Goal: Information Seeking & Learning: Learn about a topic

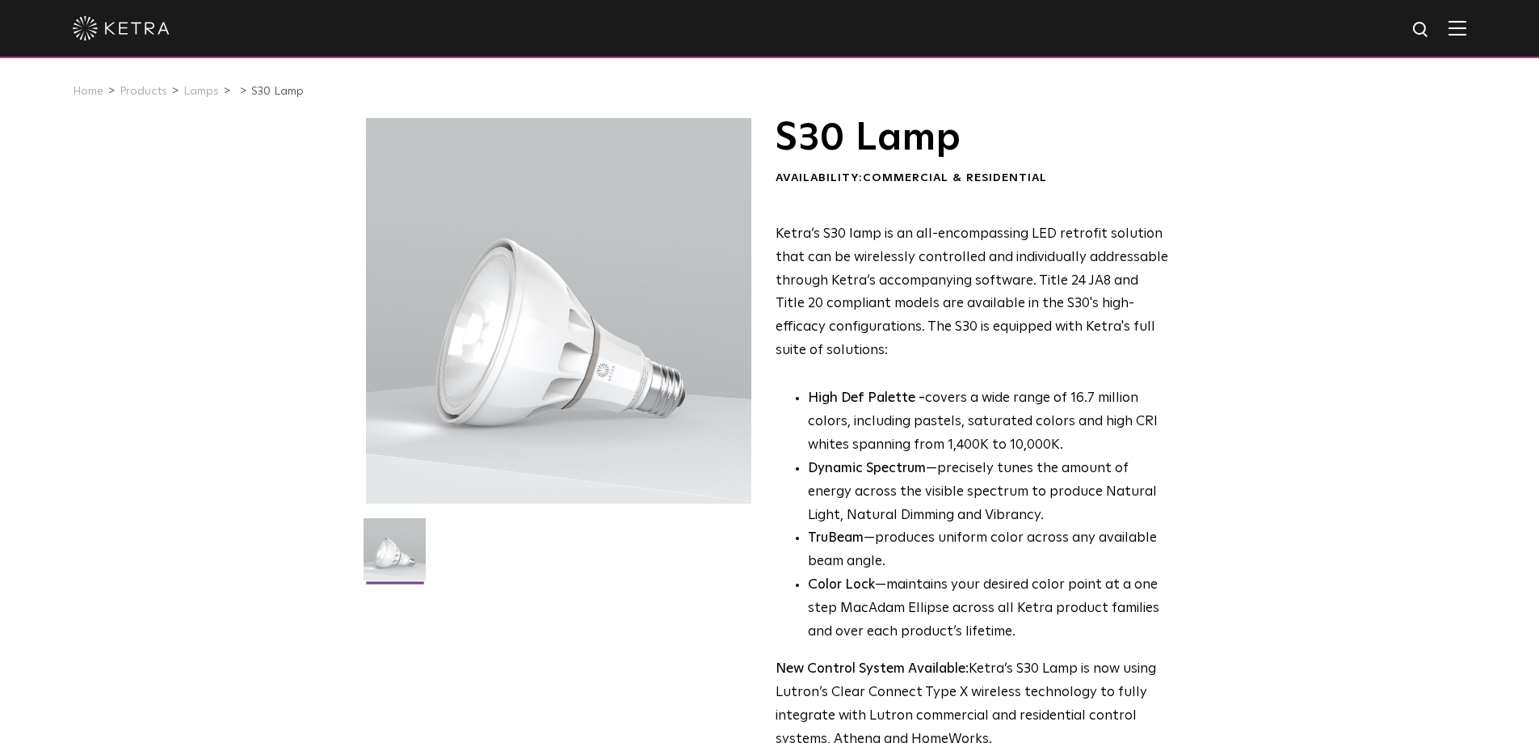
drag, startPoint x: 642, startPoint y: 602, endPoint x: 646, endPoint y: 312, distance: 290.1
click at [171, 373] on div "S30 Lamp Availability: Commercial & Residential Ketra’s S30 lamp is an all-enco…" at bounding box center [769, 692] width 1539 height 1148
drag, startPoint x: 141, startPoint y: 93, endPoint x: 141, endPoint y: 251, distance: 158.4
click at [141, 93] on link "Products" at bounding box center [144, 91] width 48 height 11
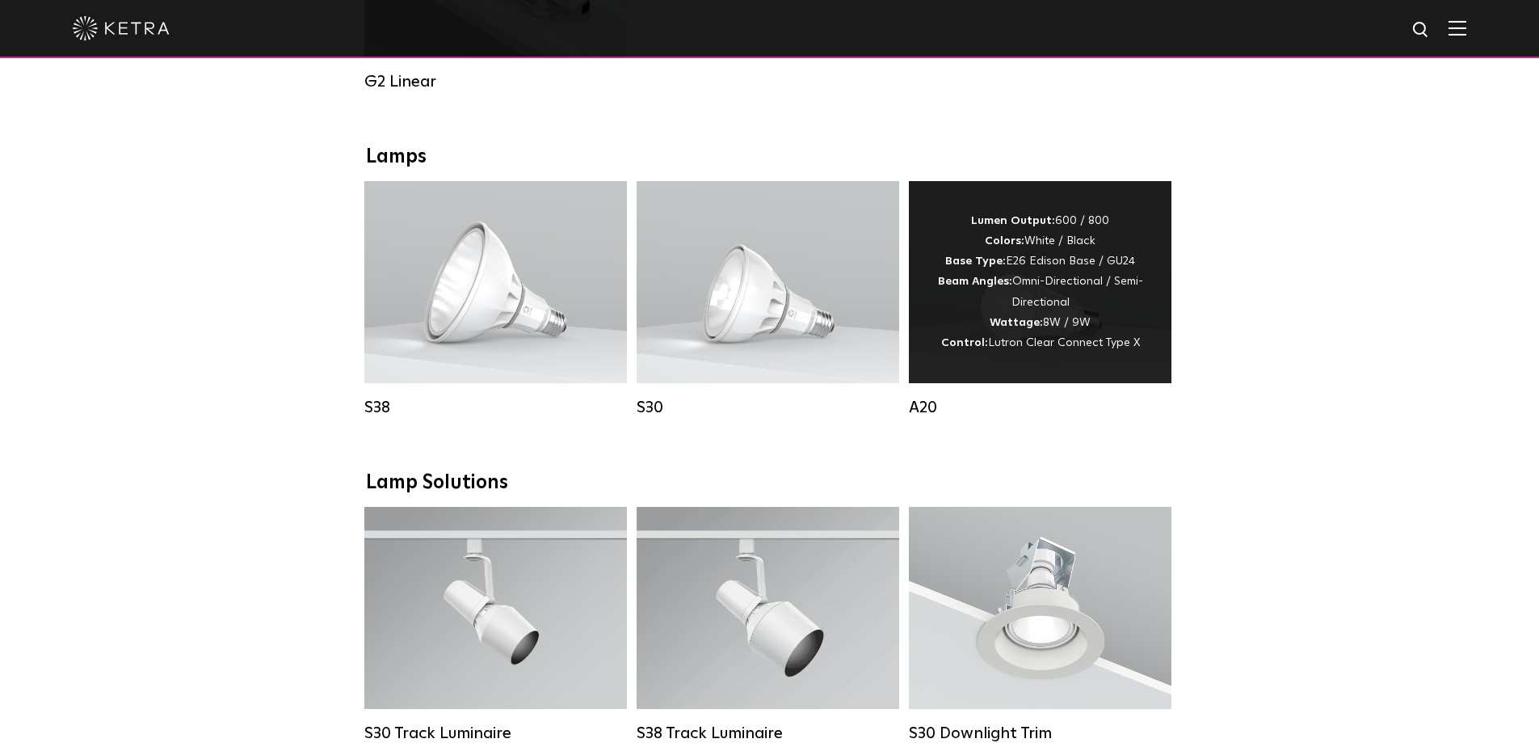
scroll to position [1051, 0]
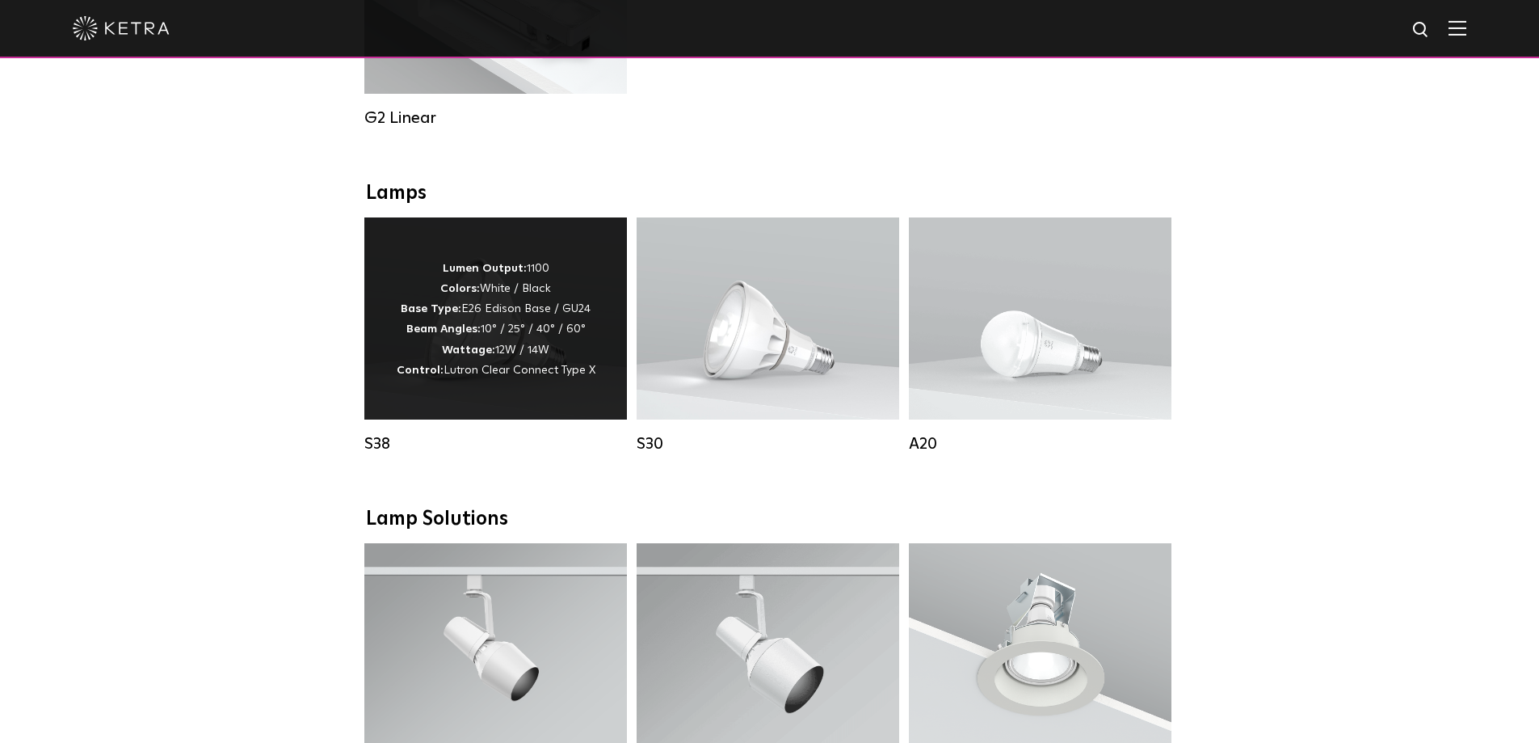
drag, startPoint x: 709, startPoint y: 364, endPoint x: 561, endPoint y: 491, distance: 195.5
click at [709, 364] on div "Lumen Output: 1100 Colors: White / Black Base Type: E26 Edison Base / GU24 Beam…" at bounding box center [767, 318] width 209 height 122
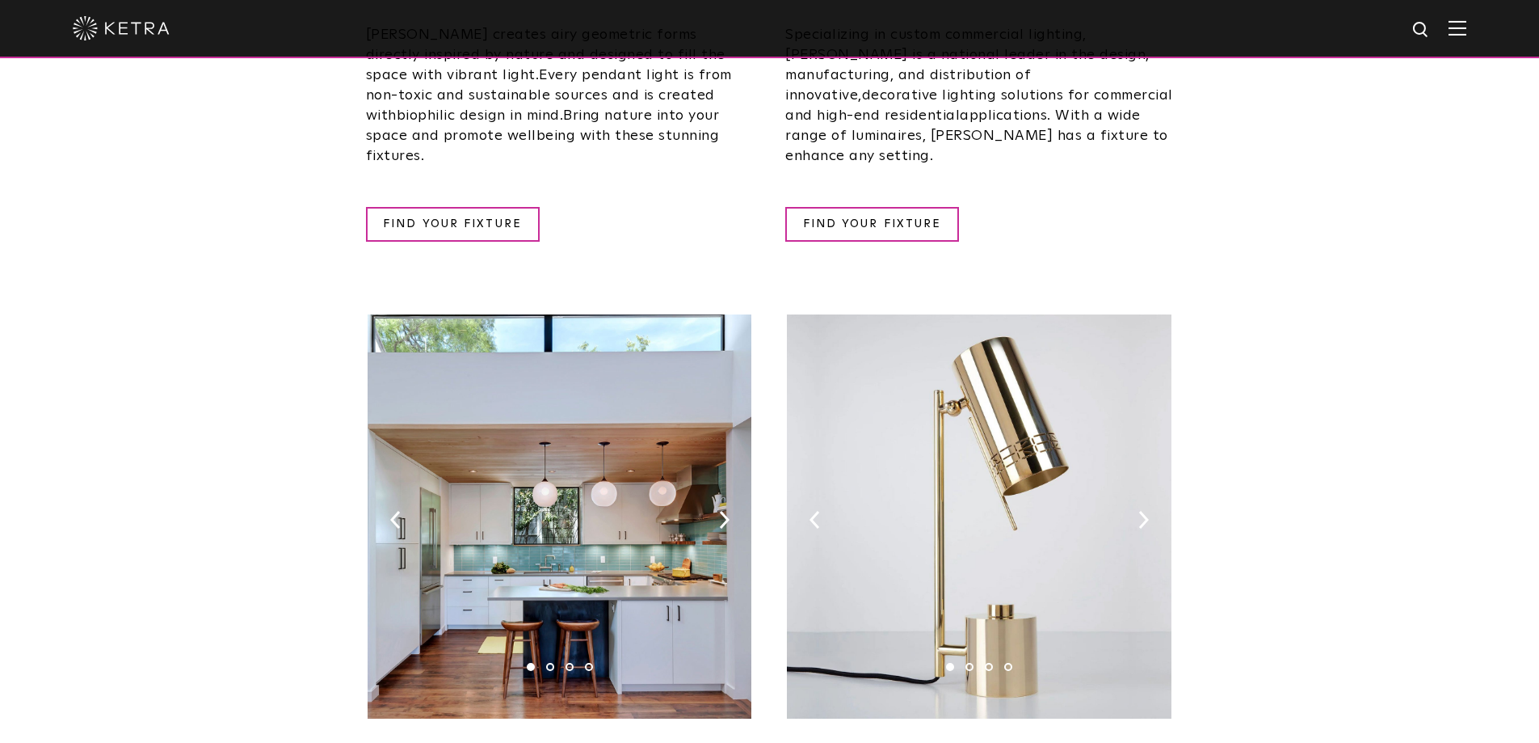
drag, startPoint x: 1308, startPoint y: 554, endPoint x: 1303, endPoint y: 456, distance: 97.9
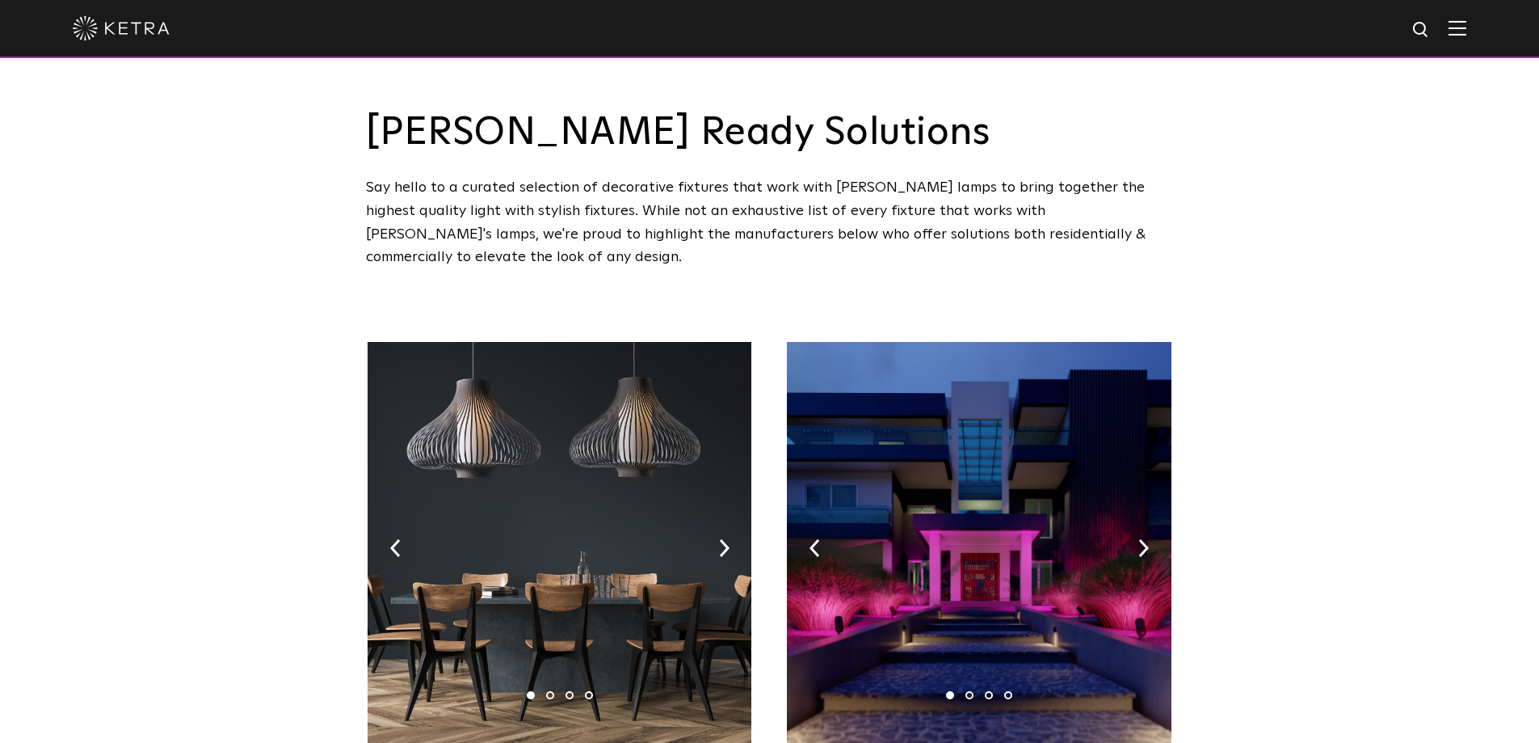
drag, startPoint x: 1311, startPoint y: 558, endPoint x: 1284, endPoint y: 187, distance: 372.7
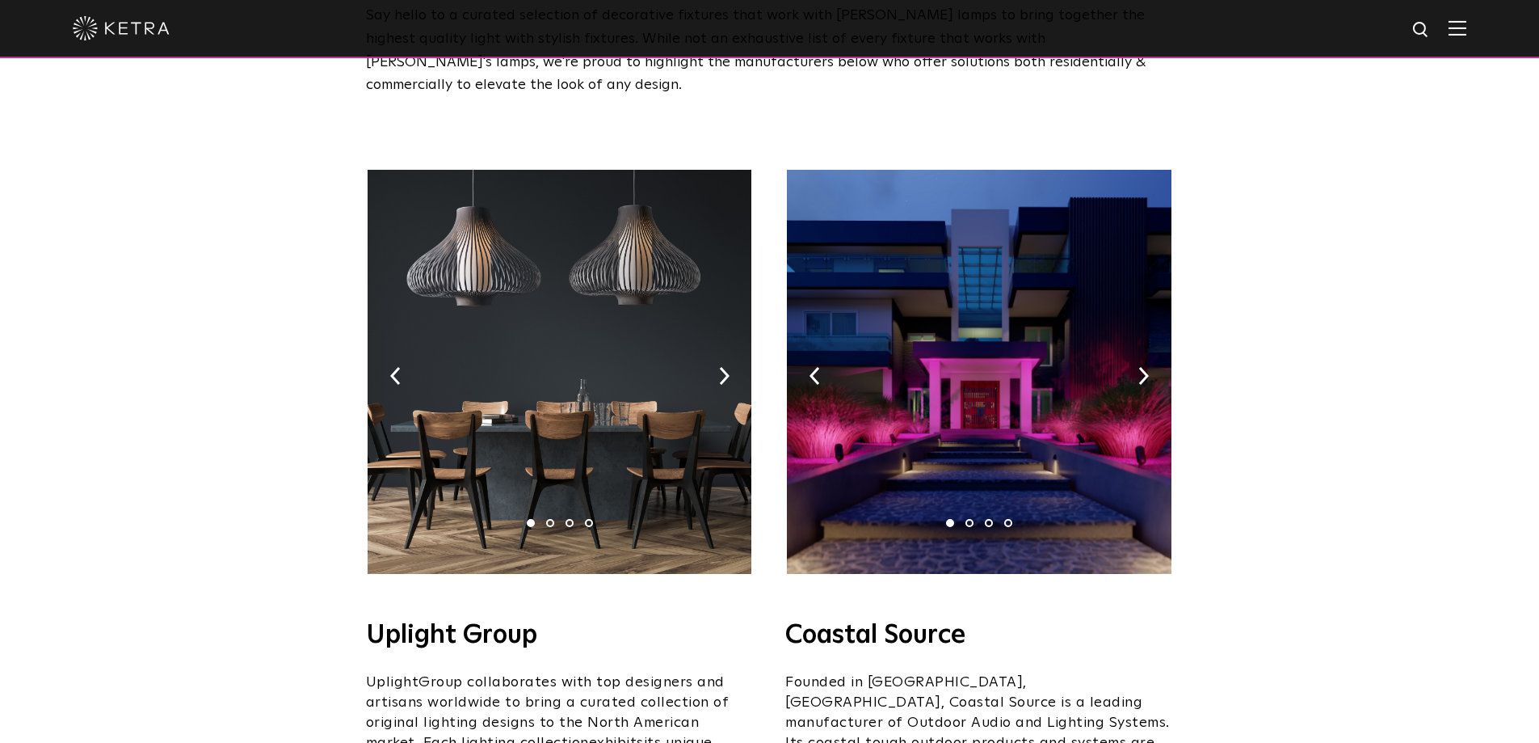
scroll to position [485, 0]
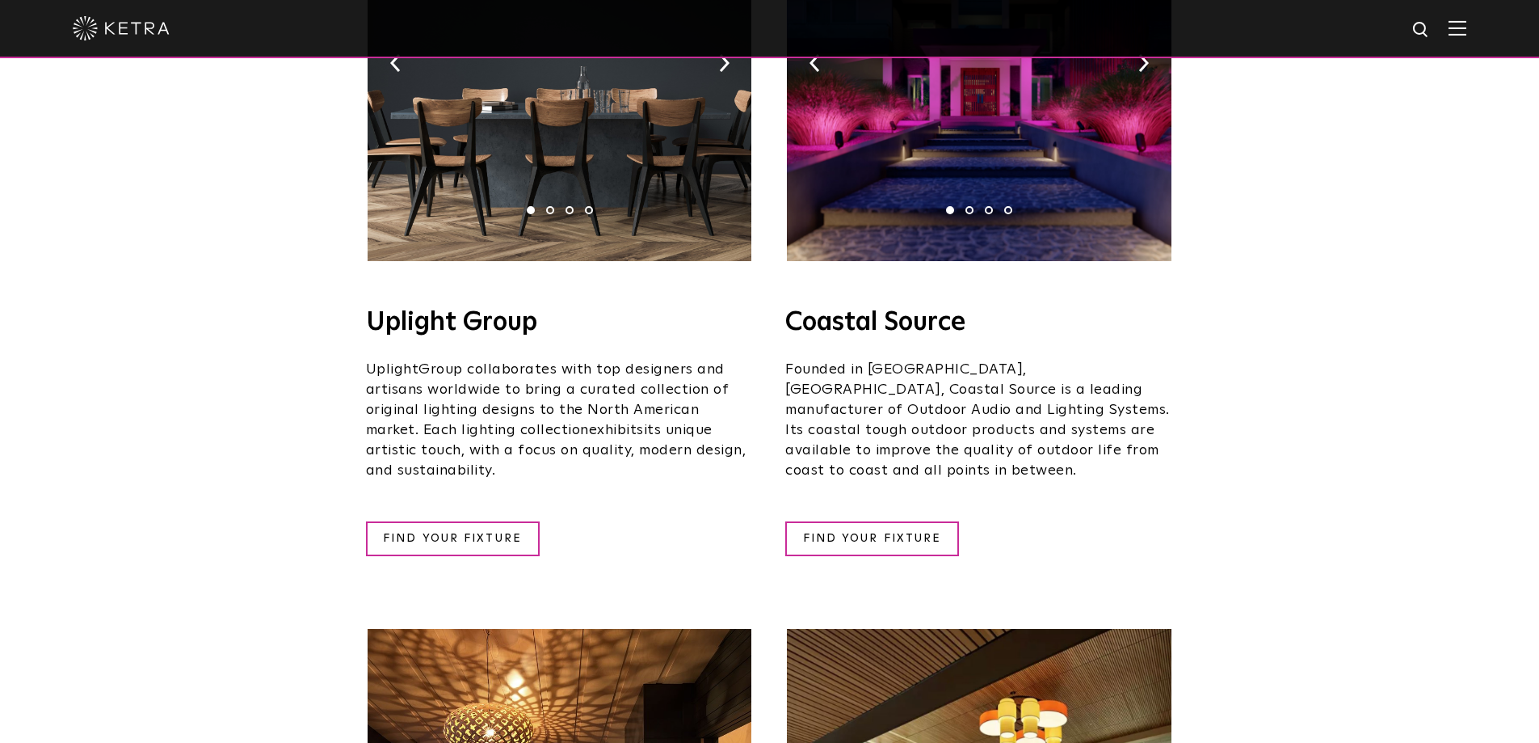
drag, startPoint x: 362, startPoint y: 343, endPoint x: 730, endPoint y: 356, distance: 367.9
click at [612, 385] on span "Group collaborates with top designers and artisans worldwide to bring a curated…" at bounding box center [548, 399] width 364 height 75
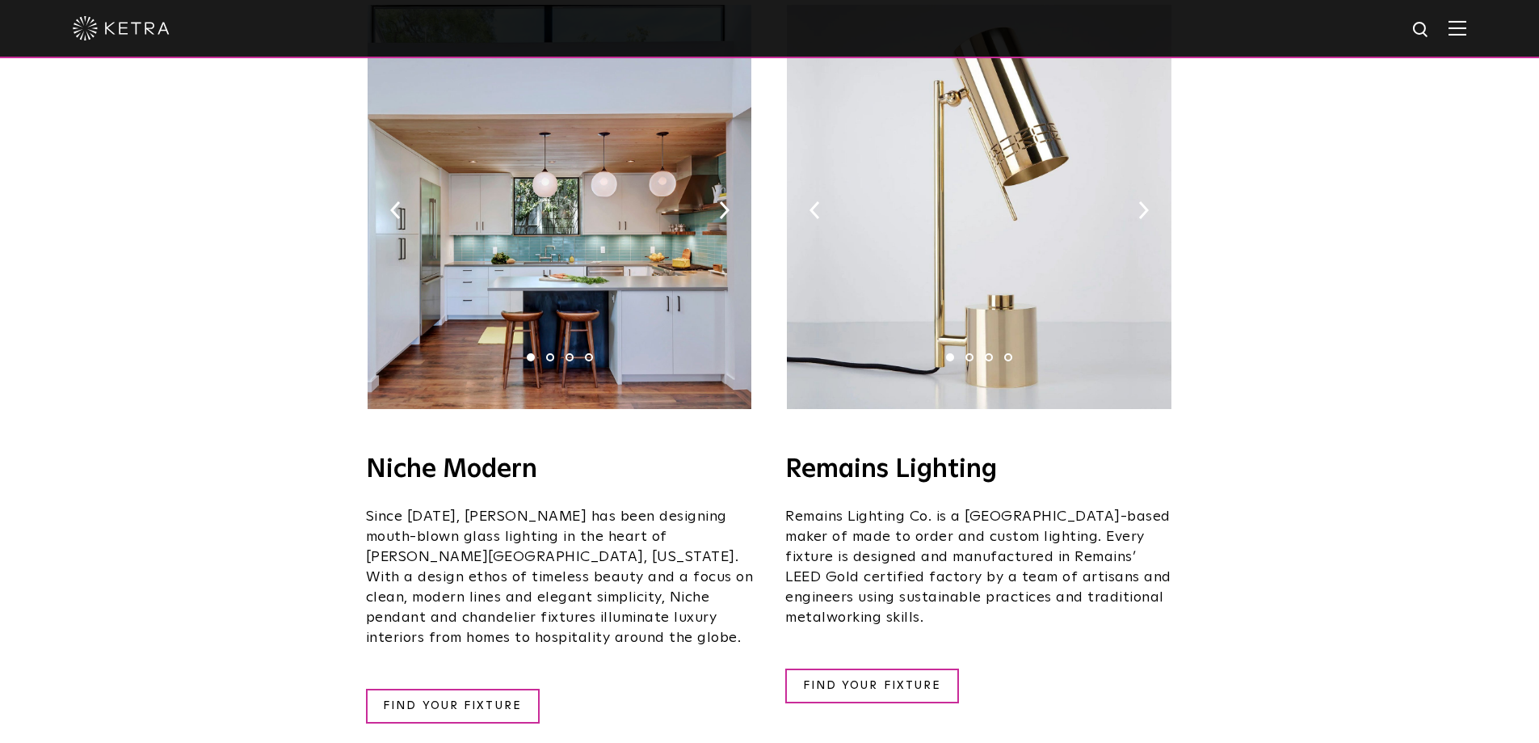
scroll to position [1939, 0]
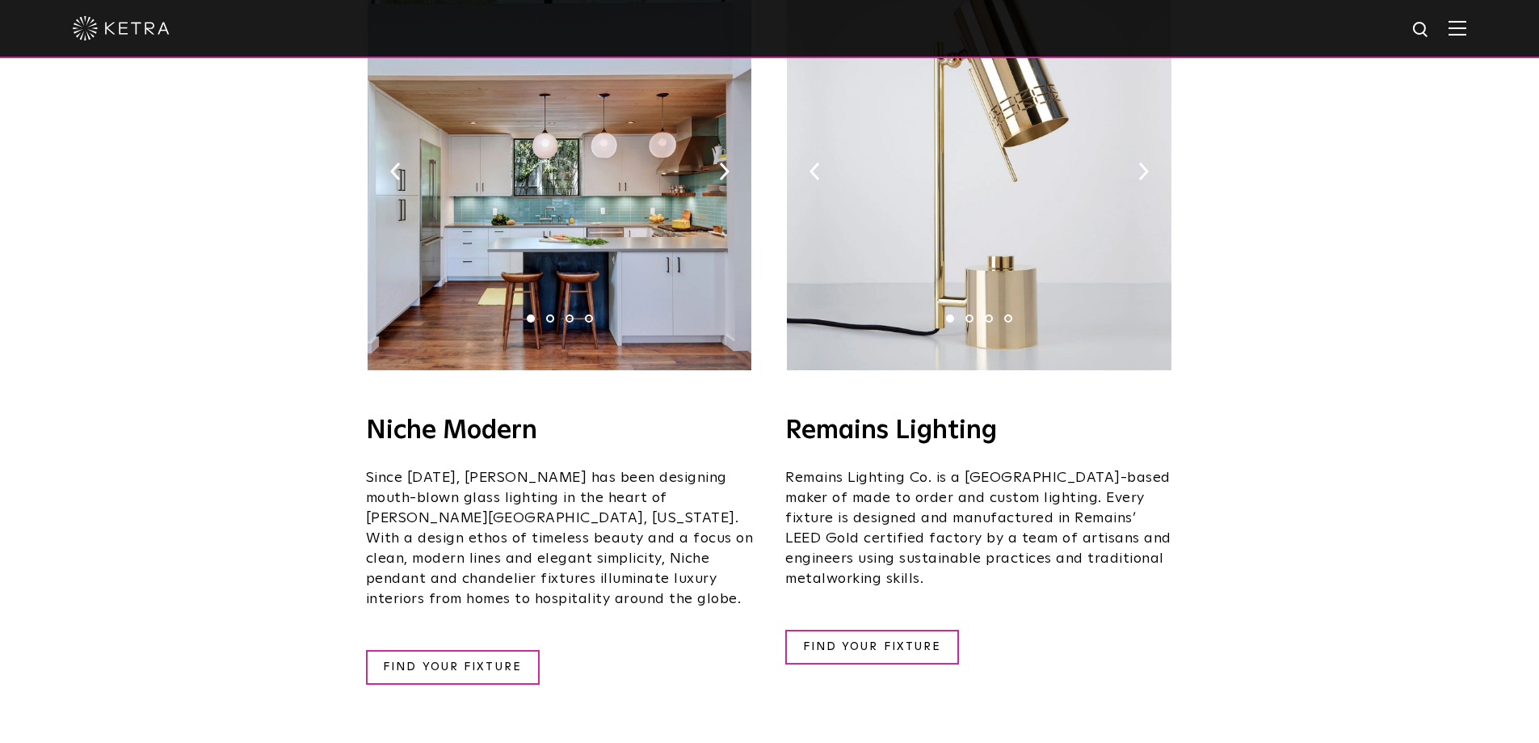
drag, startPoint x: 1296, startPoint y: 455, endPoint x: 1287, endPoint y: 464, distance: 12.6
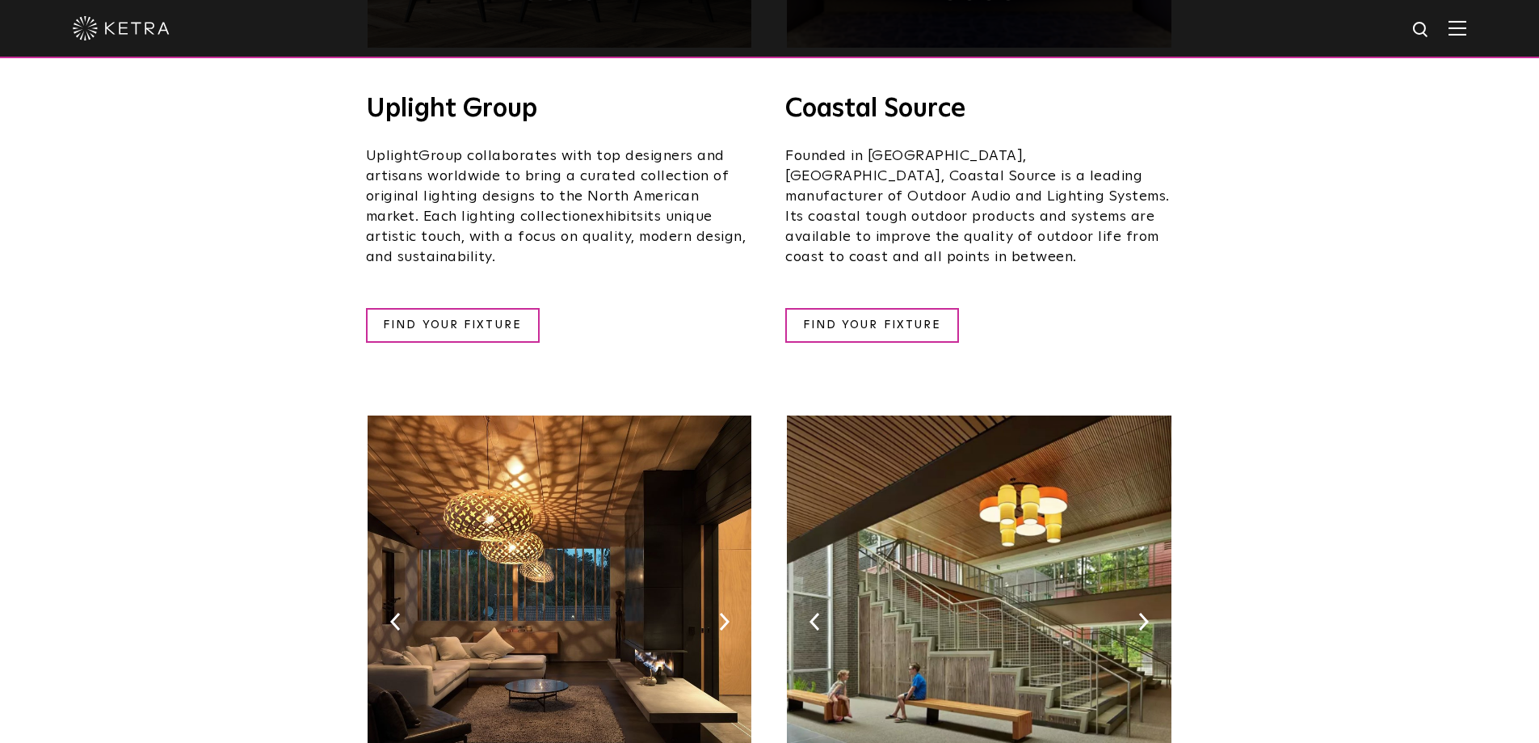
scroll to position [0, 0]
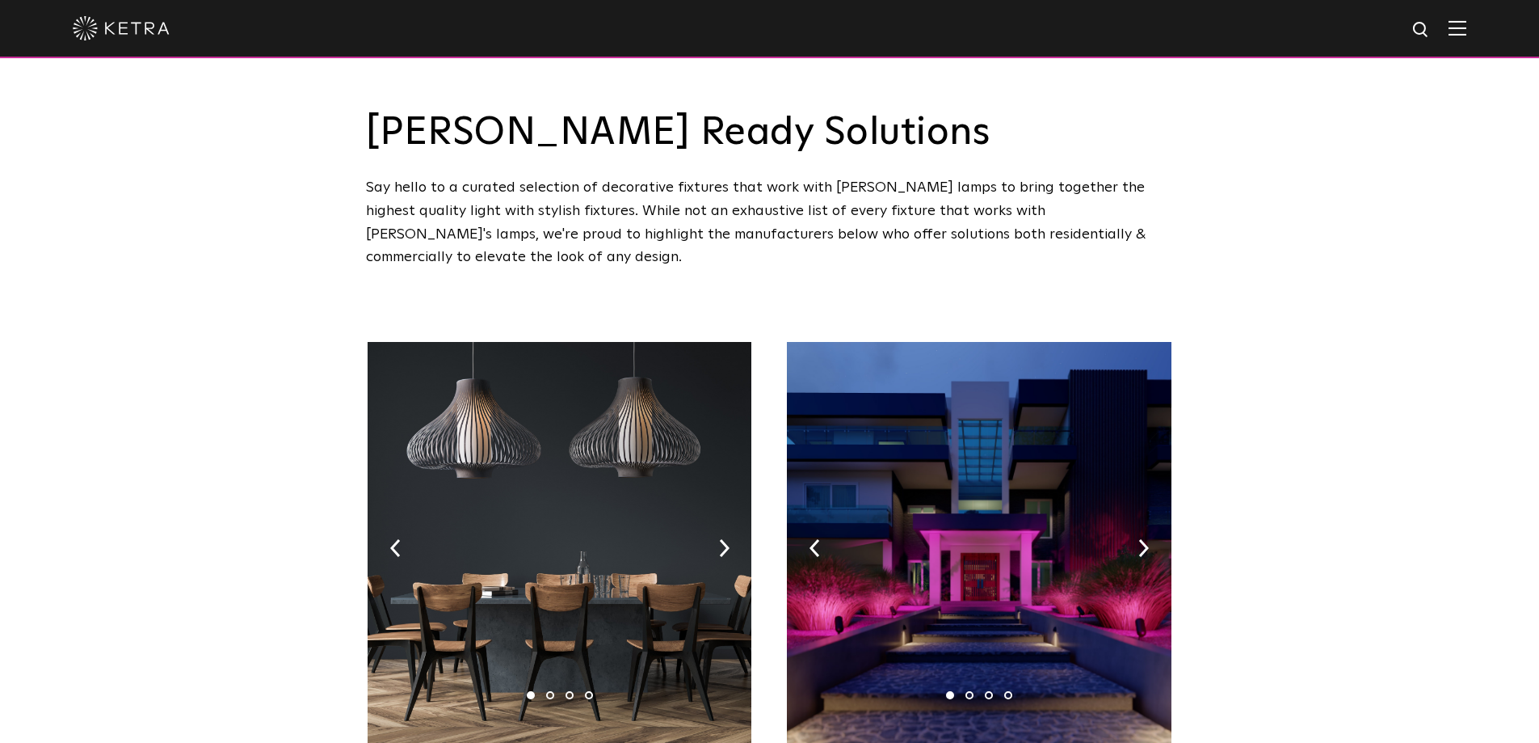
click at [126, 31] on img at bounding box center [121, 28] width 97 height 24
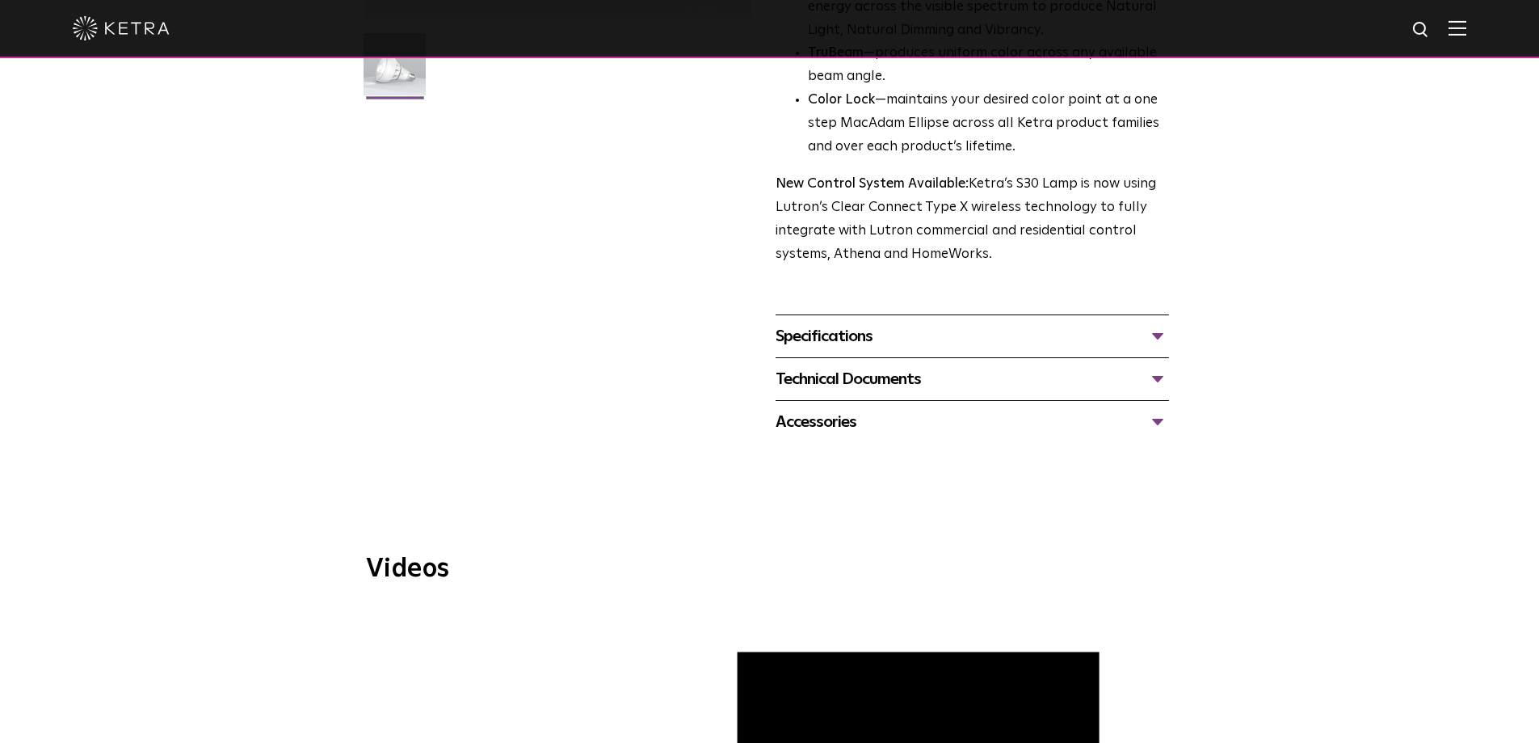
scroll to position [404, 0]
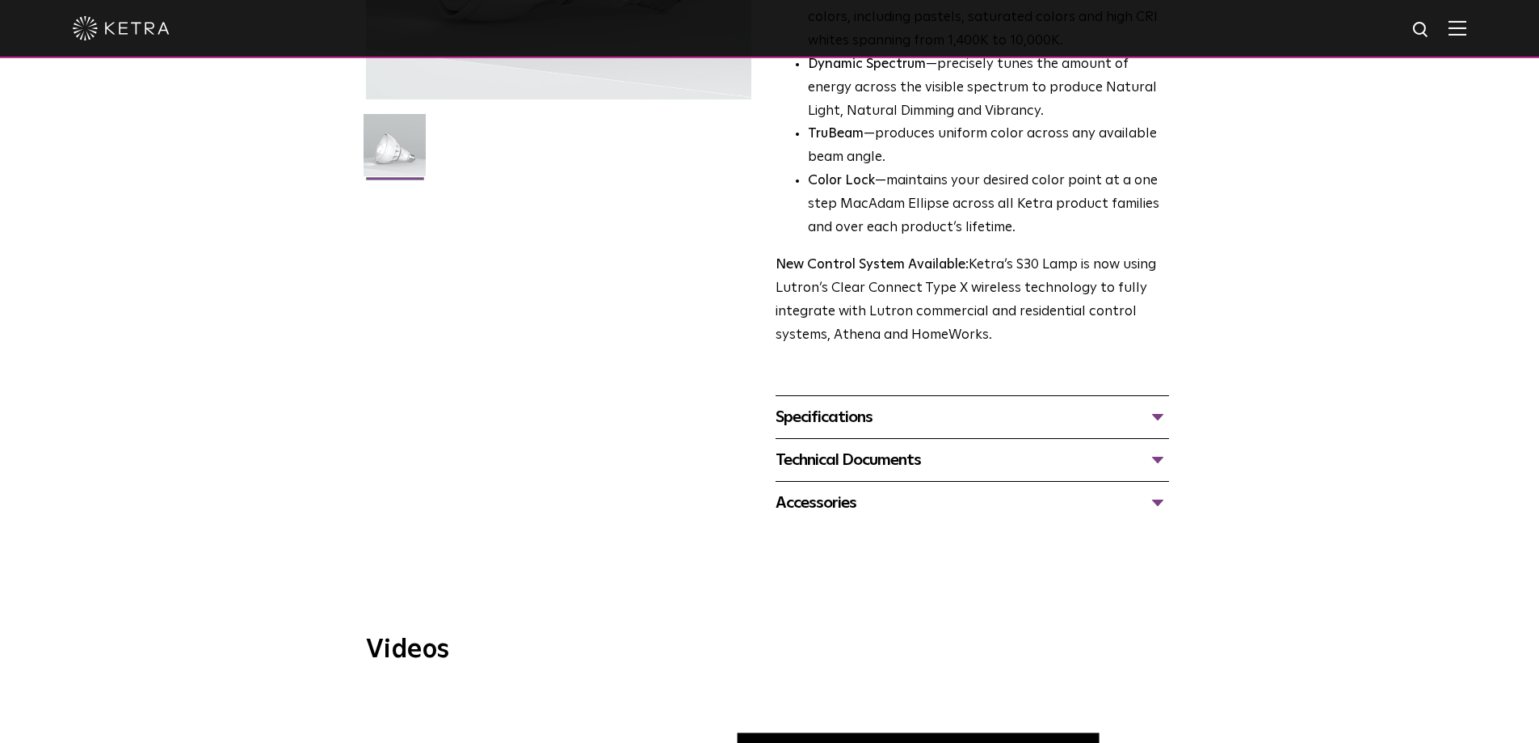
click at [1158, 506] on div "Accessories" at bounding box center [973, 503] width 394 height 26
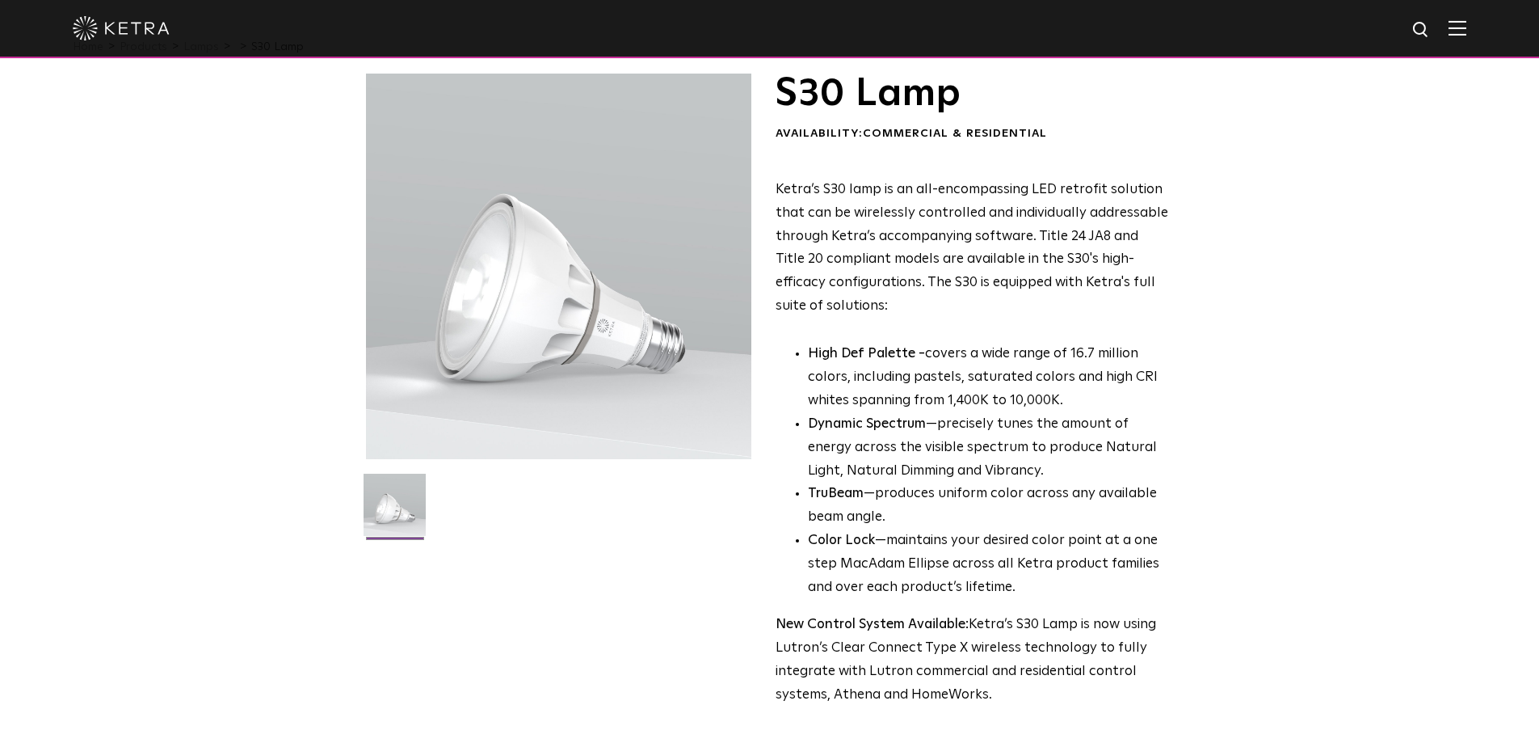
scroll to position [0, 0]
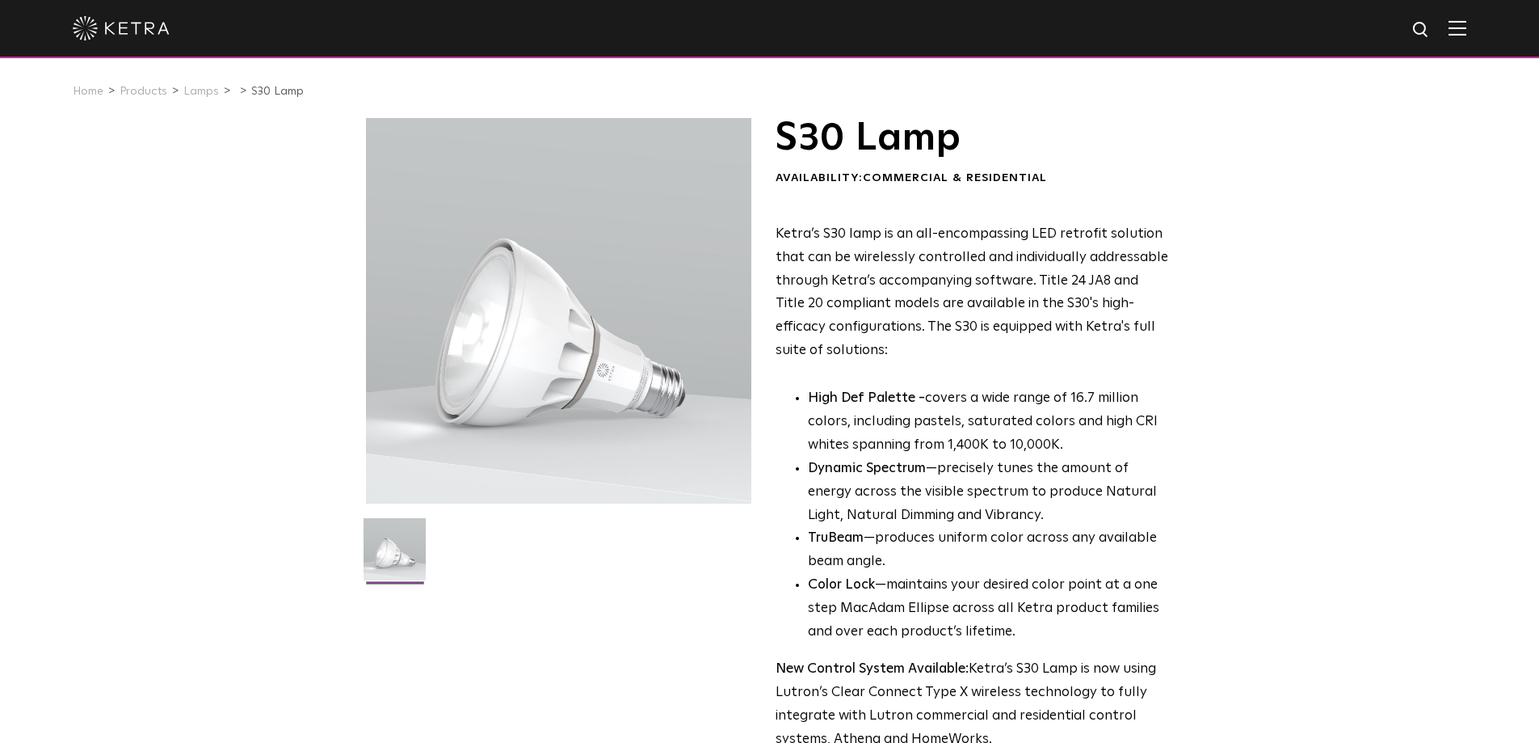
click at [1467, 30] on img at bounding box center [1458, 27] width 18 height 15
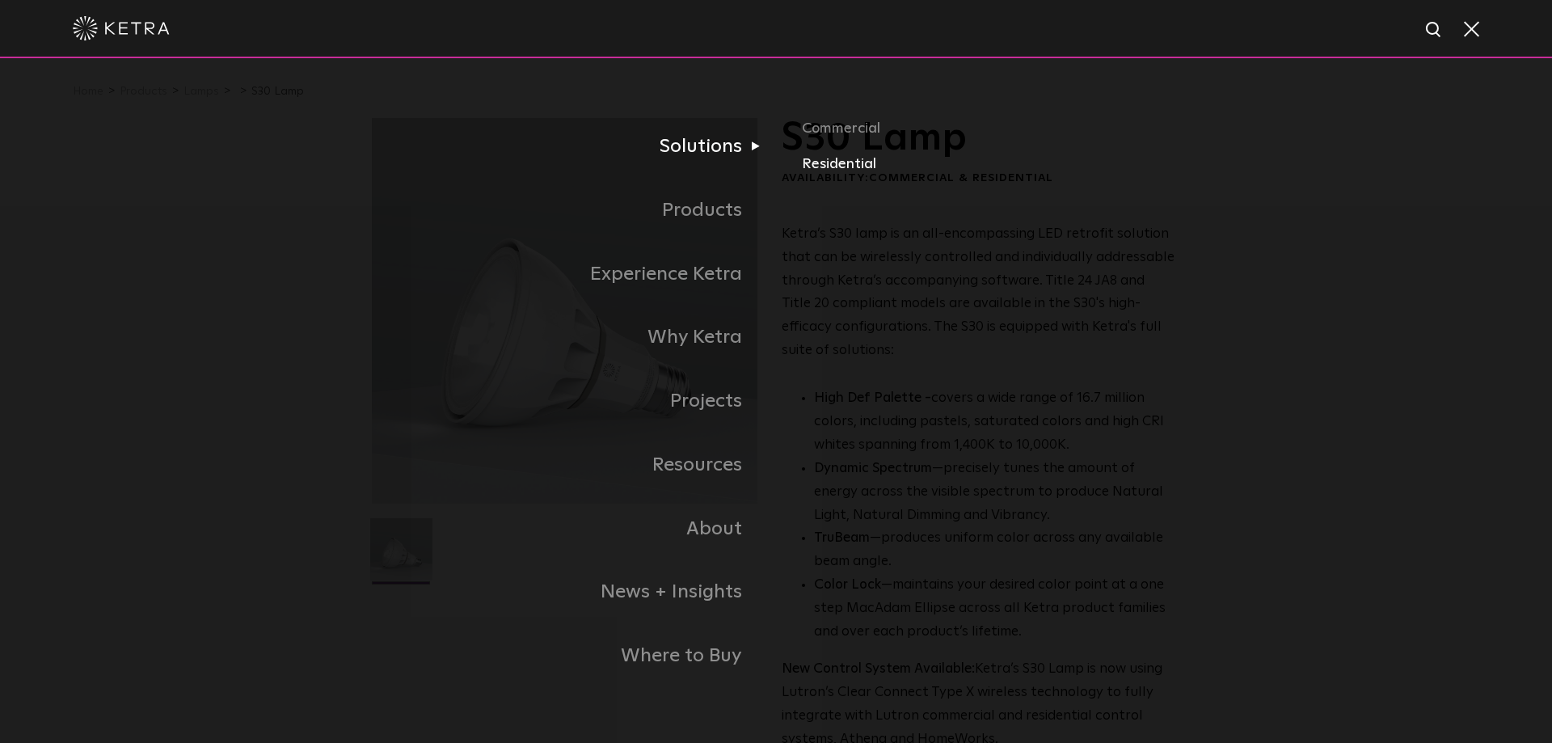
click at [846, 169] on link "Residential" at bounding box center [991, 164] width 378 height 23
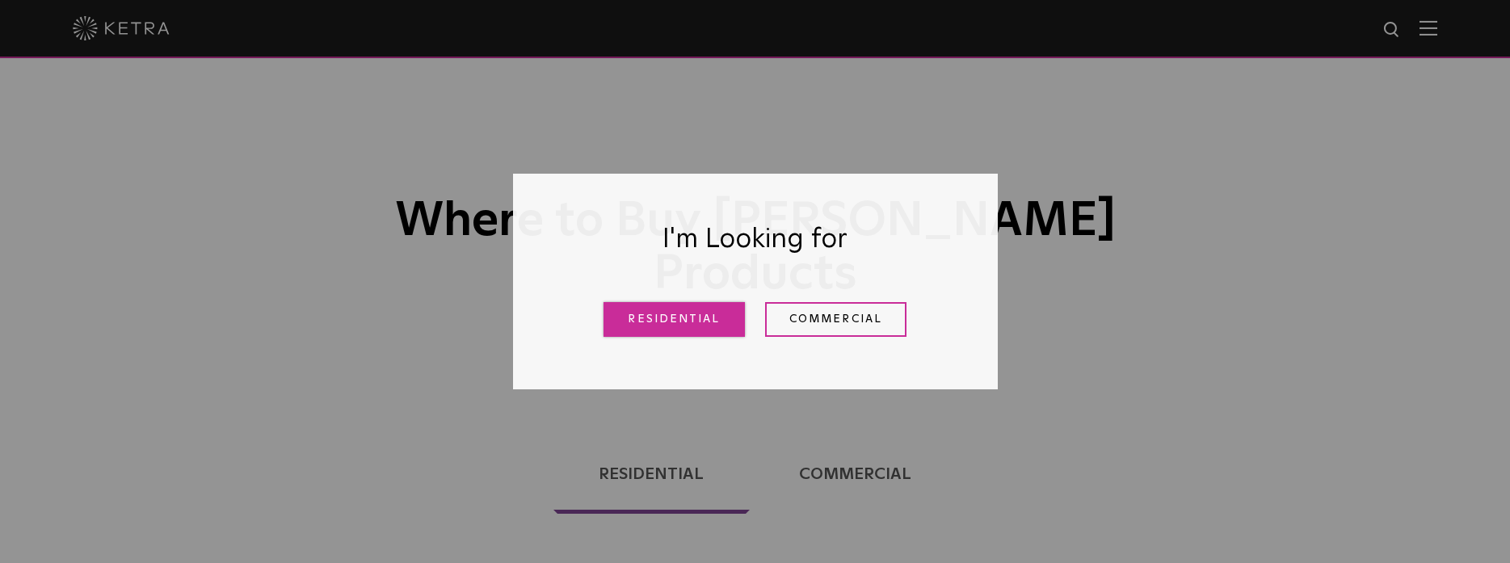
click at [633, 324] on link "Residential" at bounding box center [674, 319] width 141 height 35
click at [704, 323] on div "Where to Buy [PERSON_NAME] Products" at bounding box center [755, 203] width 1510 height 406
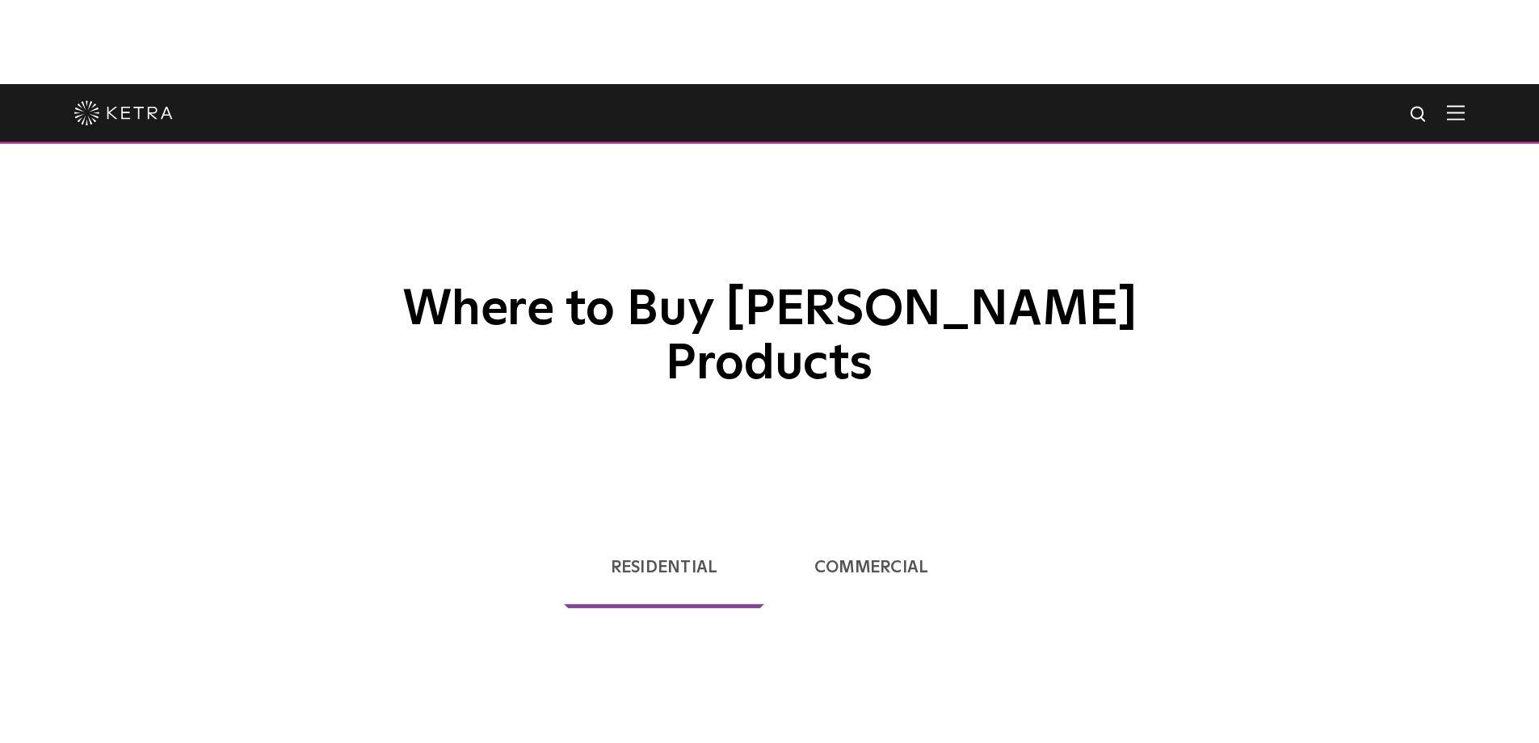
scroll to position [412, 0]
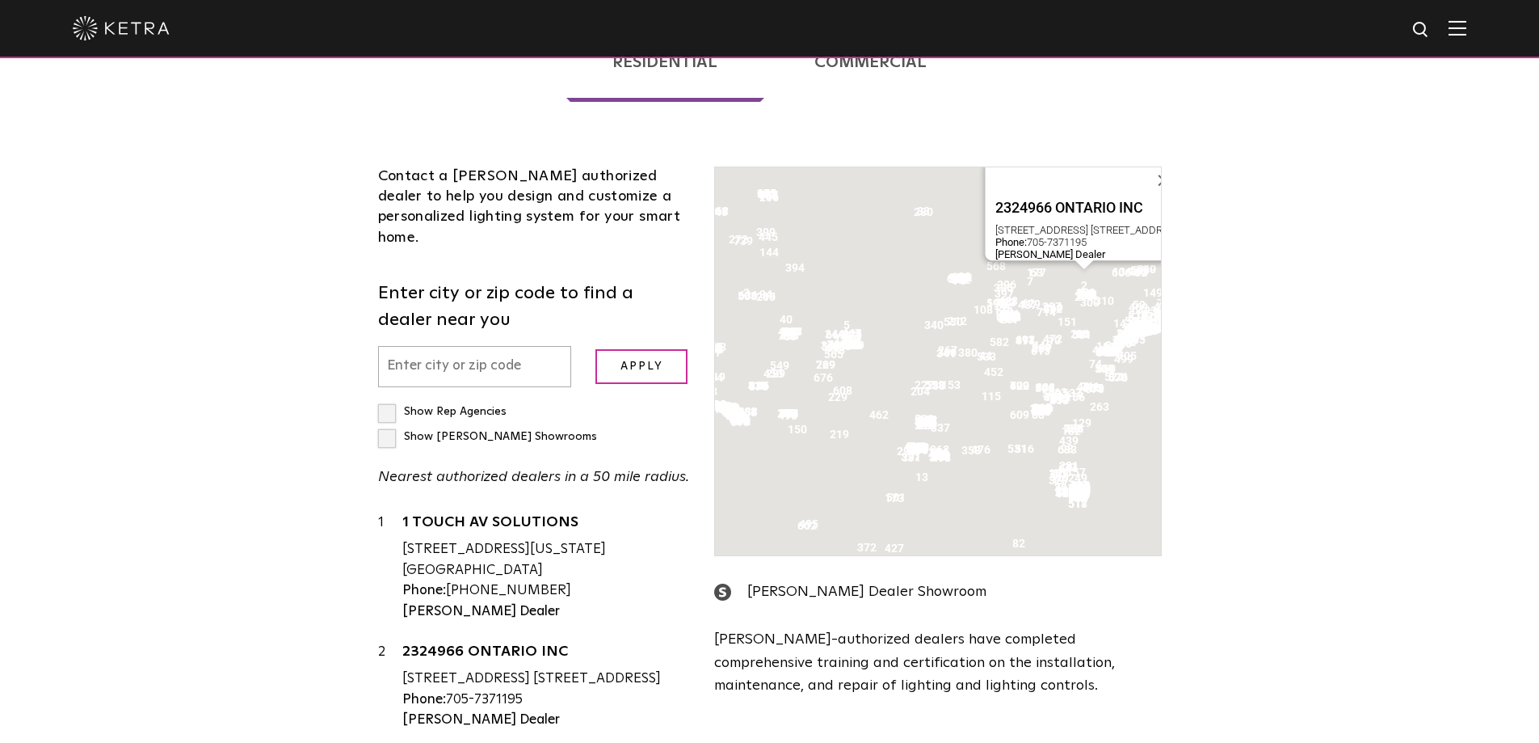
click at [463, 346] on input "text" at bounding box center [475, 366] width 194 height 41
click at [472, 346] on input "text" at bounding box center [475, 366] width 194 height 41
click at [453, 346] on input "text" at bounding box center [475, 366] width 194 height 41
click at [516, 346] on input "text" at bounding box center [475, 366] width 194 height 41
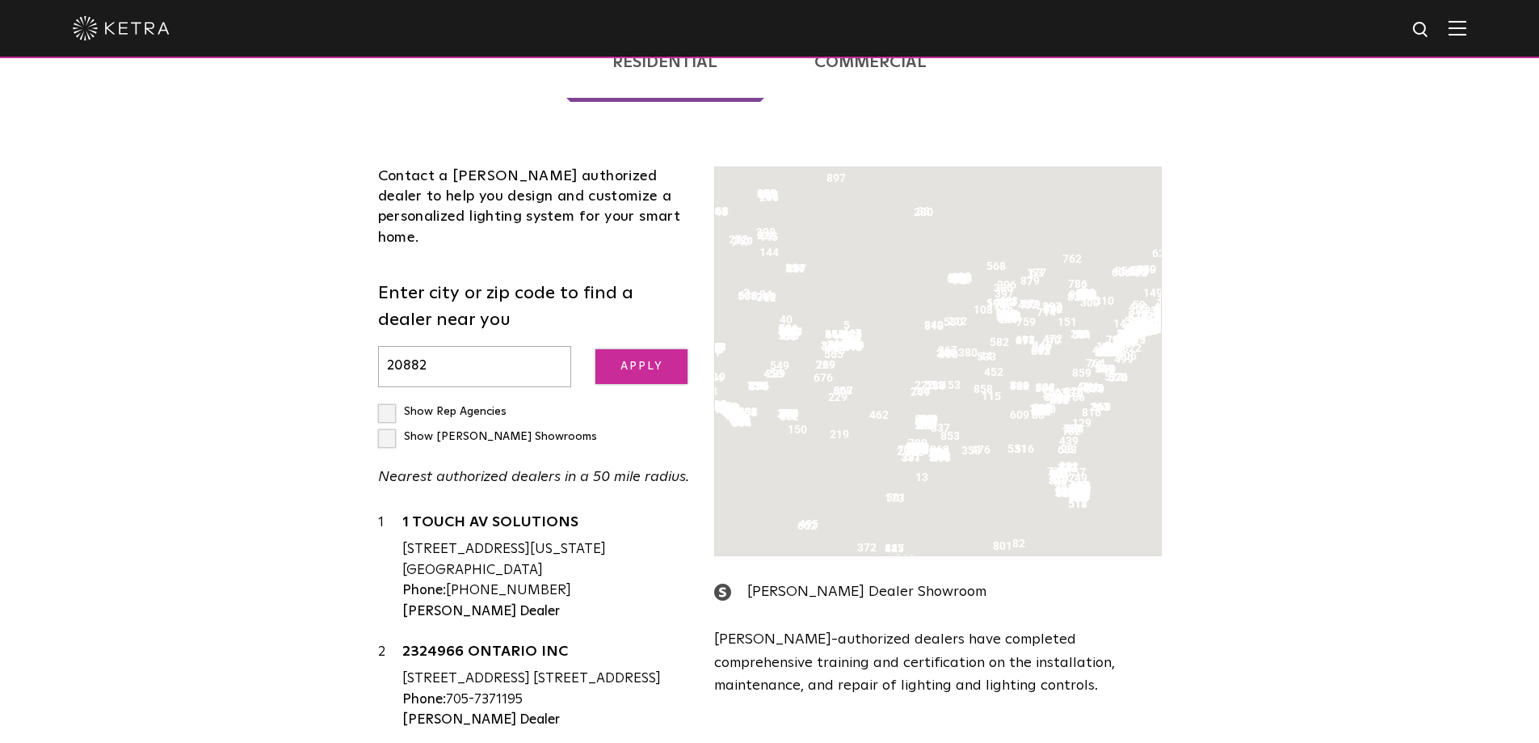
type input "20882"
click at [630, 349] on input "Apply" at bounding box center [642, 366] width 92 height 35
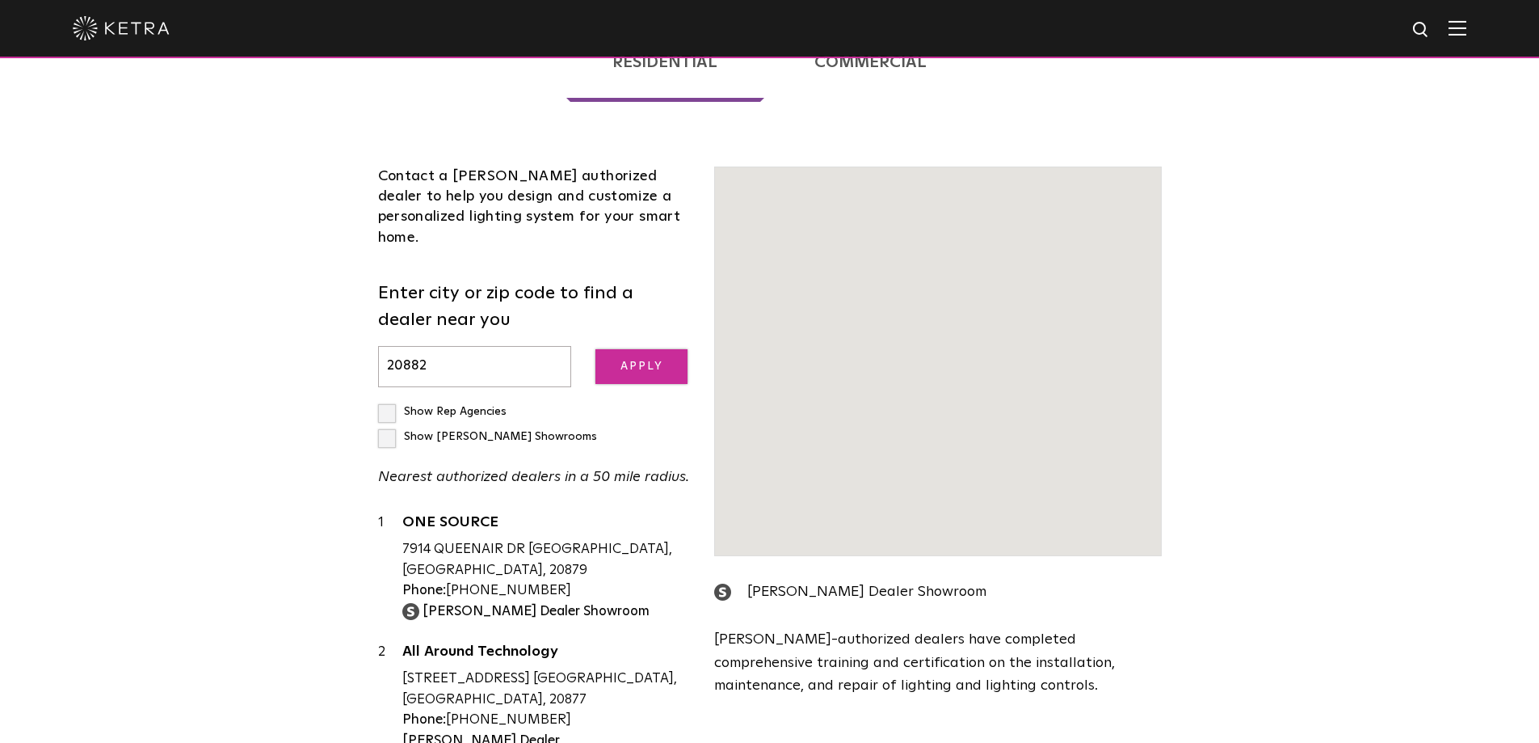
click at [642, 349] on input "Apply" at bounding box center [642, 366] width 92 height 35
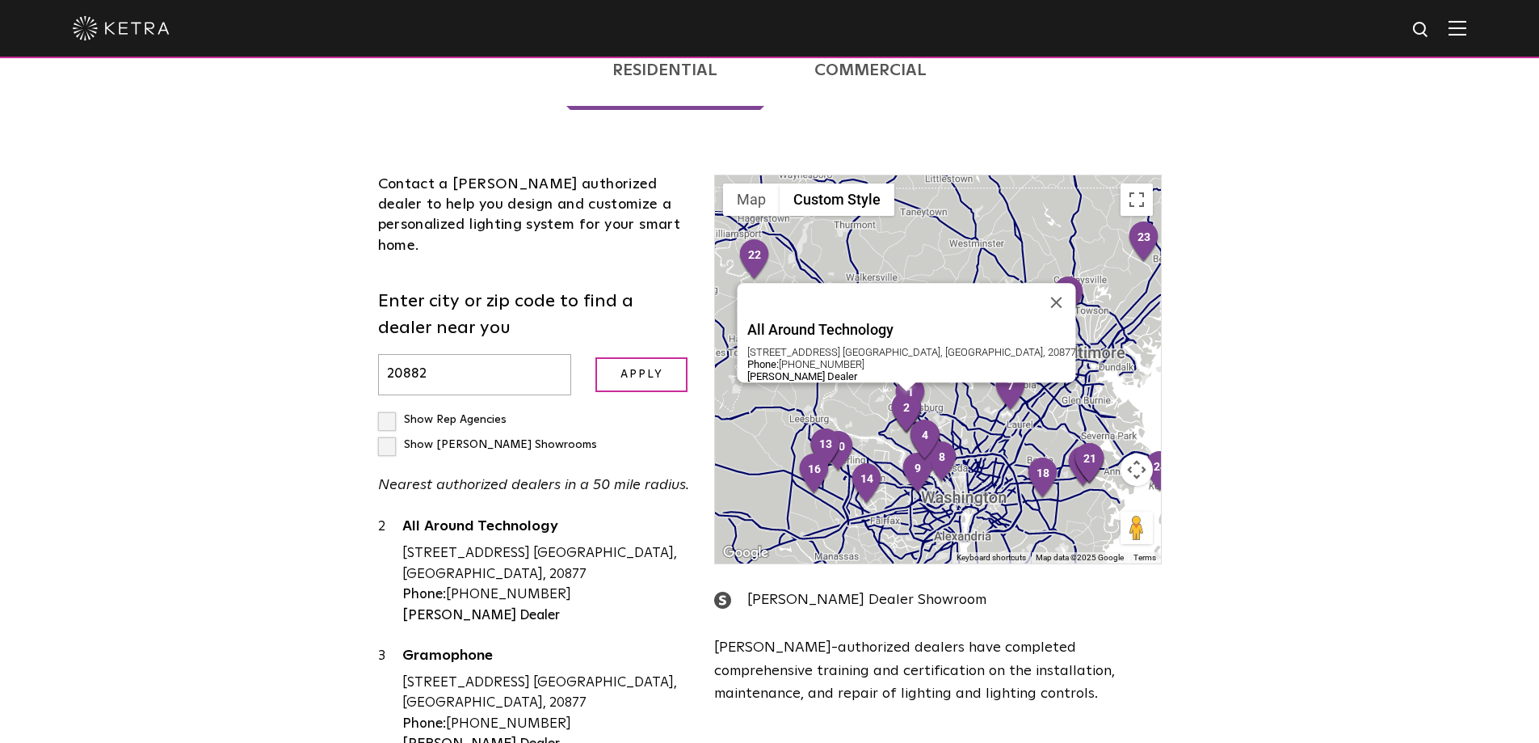
scroll to position [0, 0]
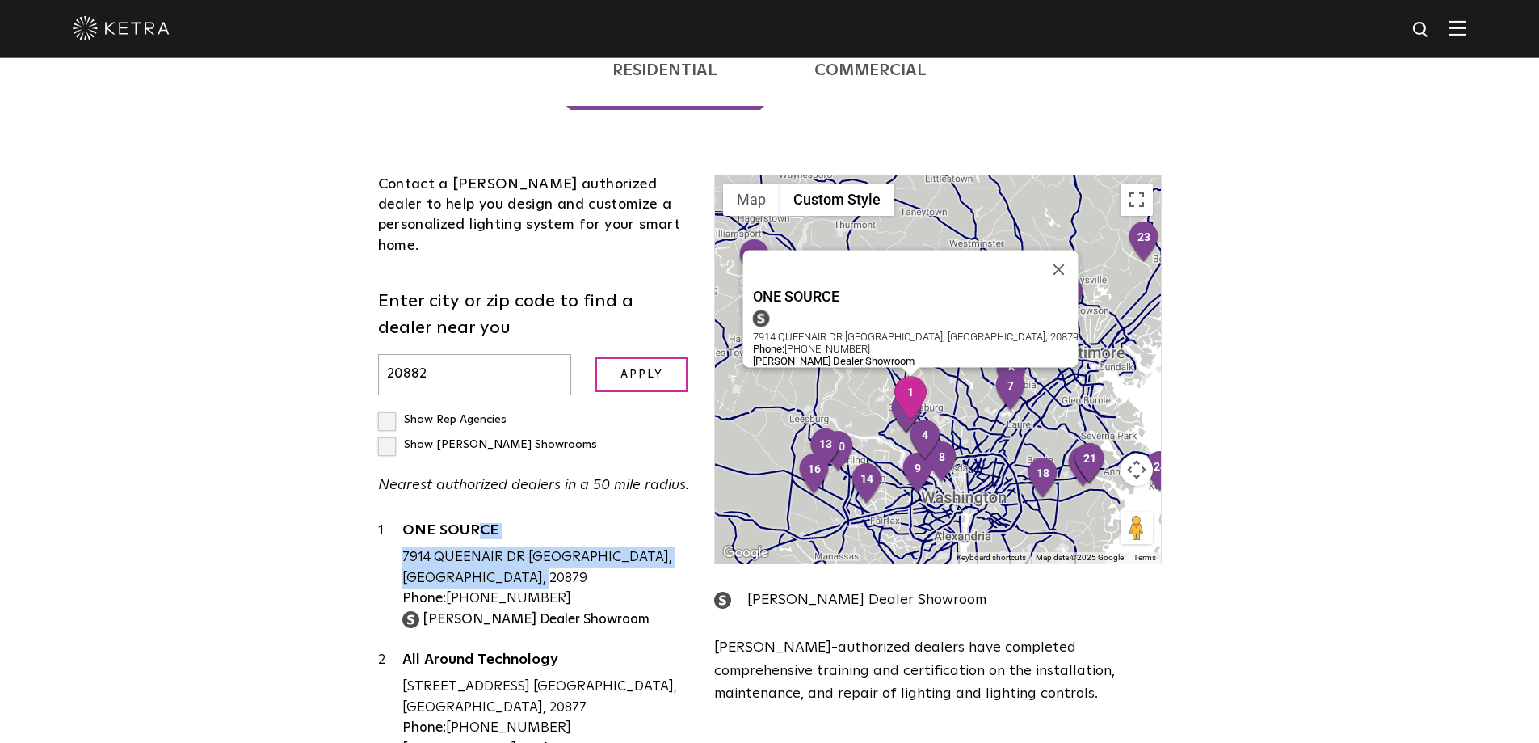
drag, startPoint x: 448, startPoint y: 483, endPoint x: 395, endPoint y: 430, distance: 74.9
click at [395, 520] on div "1 ONE SOURCE 7914 QUEENAIR DR GAITHERSBURG, MD, 20879 Phone: 888-503-1768 Ketra…" at bounding box center [534, 574] width 313 height 109
copy div "NE SOURCE 7914 QUEENAIR DR GAITHERSBURG, MD, 20879"
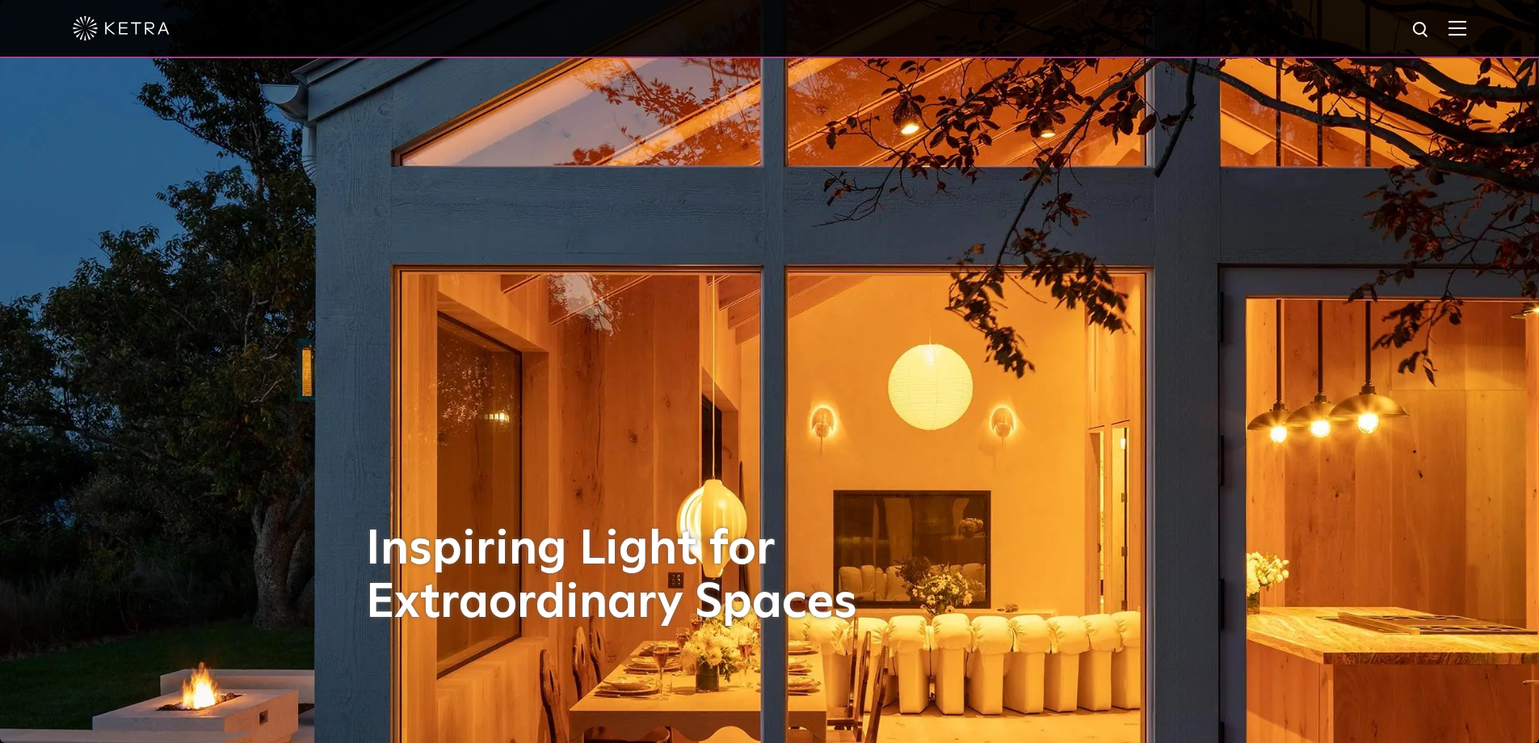
drag, startPoint x: 1467, startPoint y: 28, endPoint x: 1364, endPoint y: 114, distance: 133.7
click at [1467, 27] on img at bounding box center [1458, 27] width 18 height 15
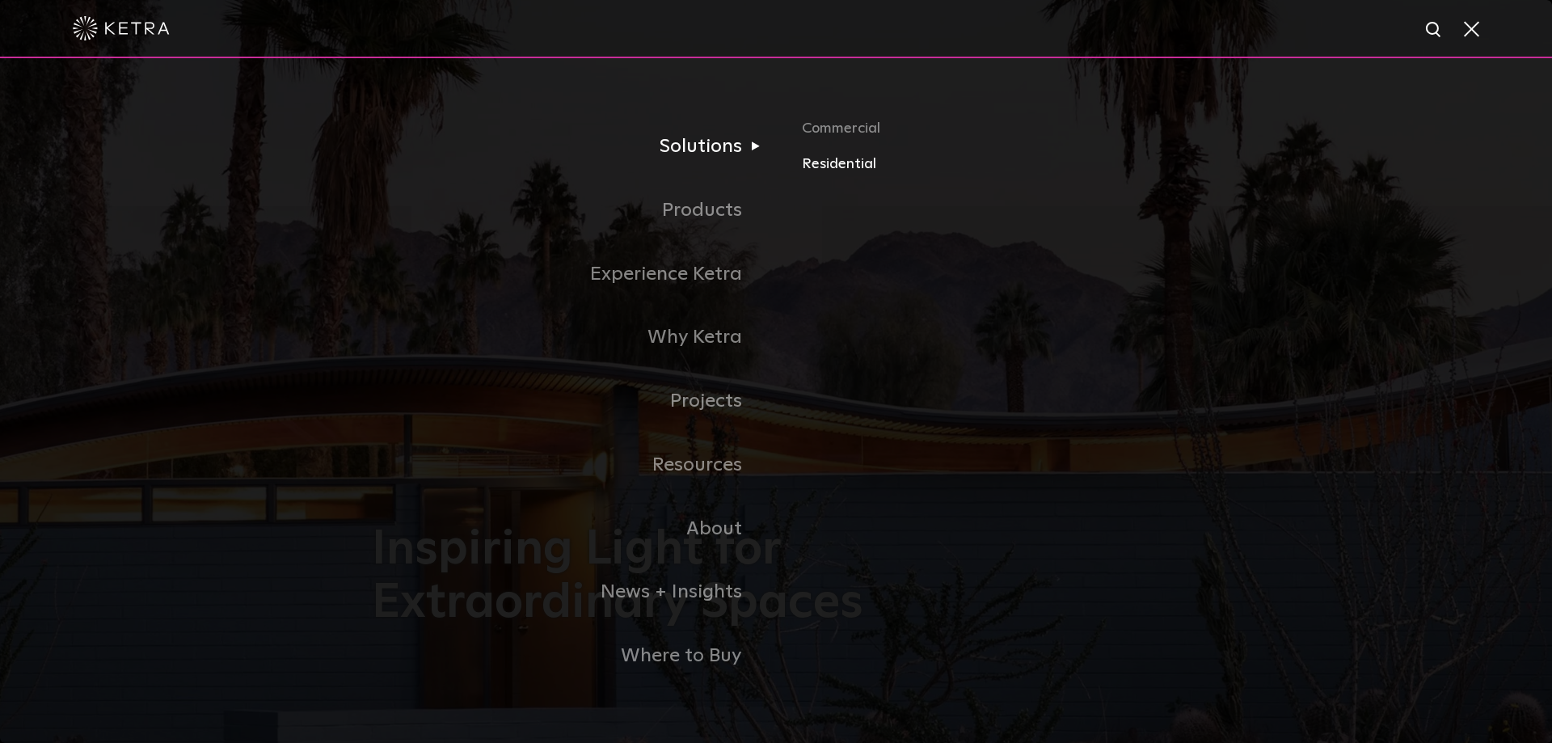
click at [836, 166] on link "Residential" at bounding box center [991, 164] width 378 height 23
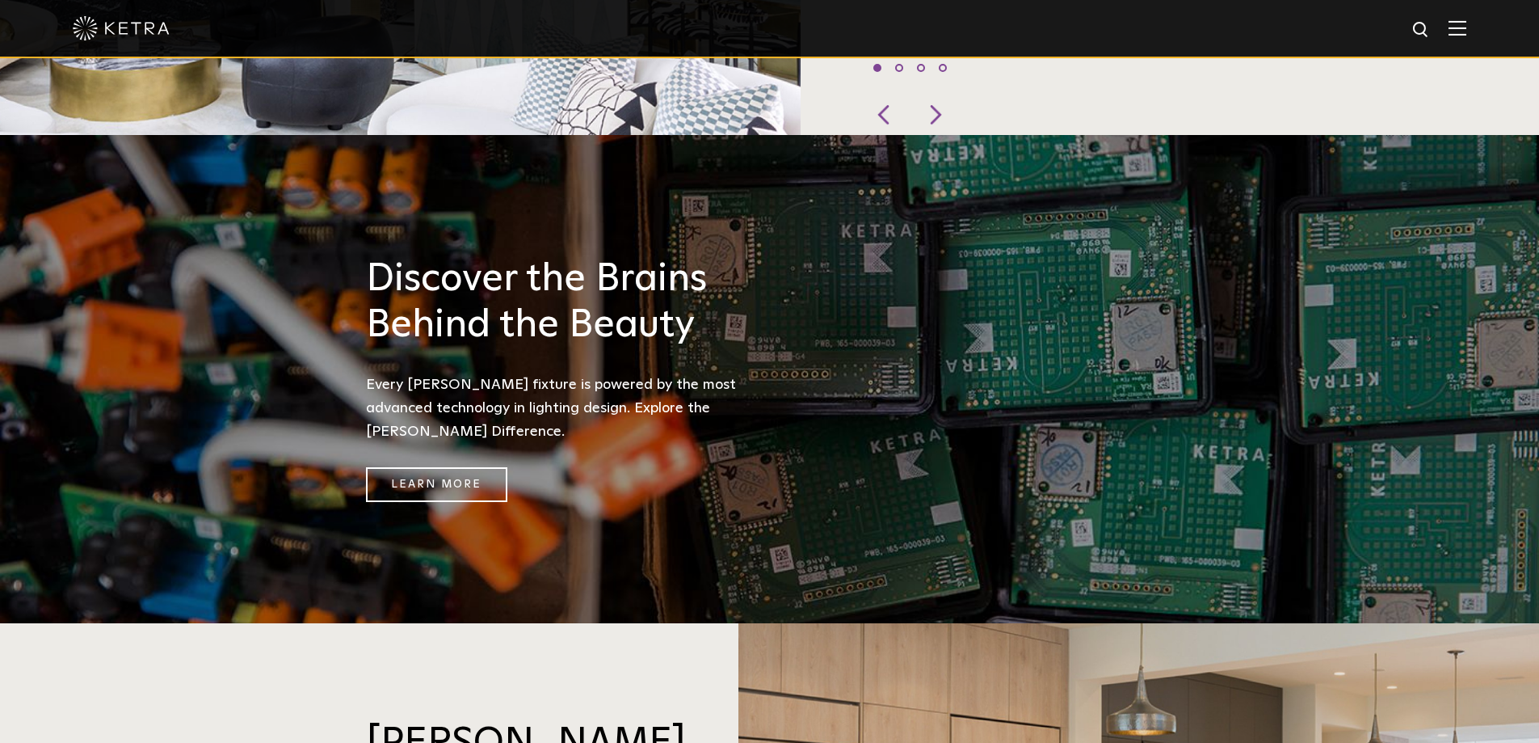
scroll to position [1131, 0]
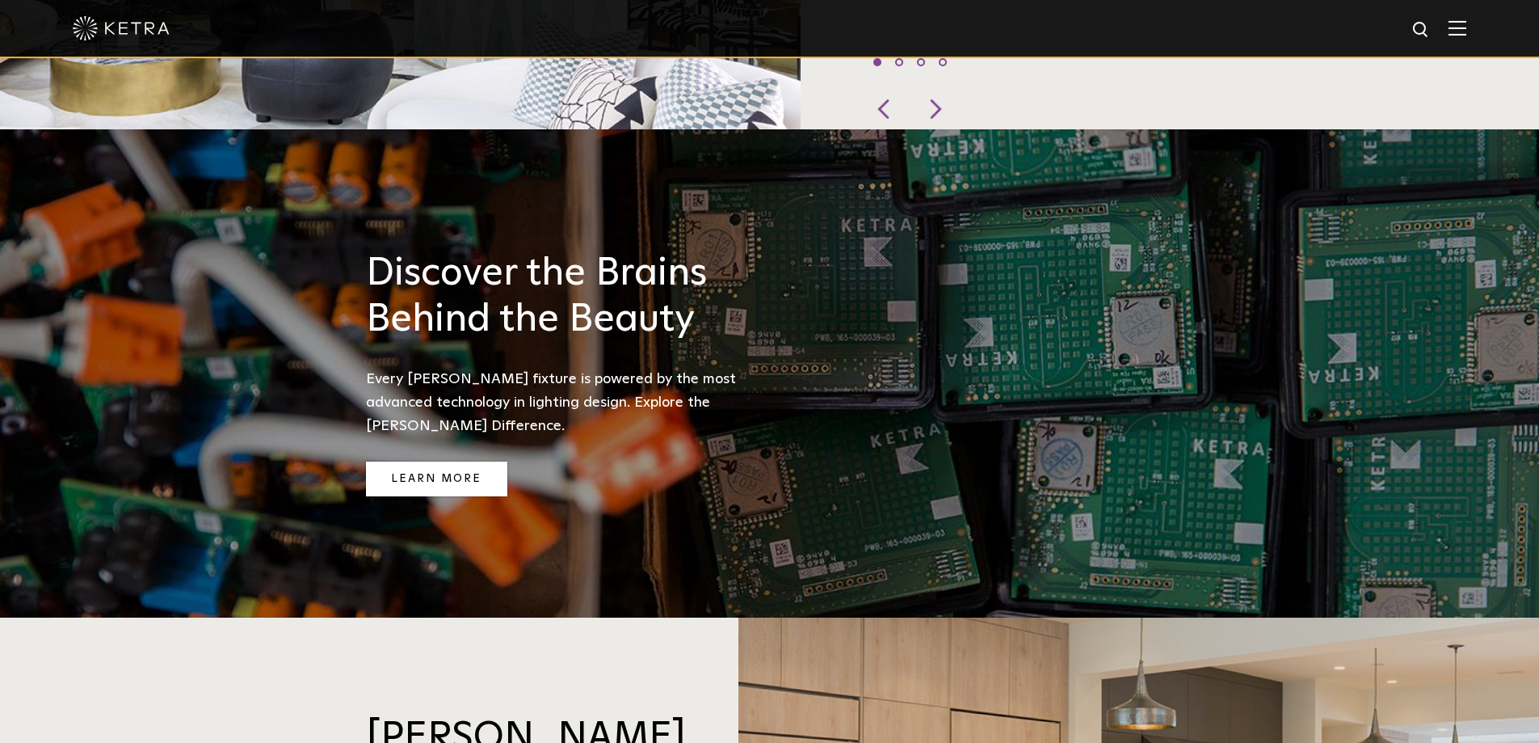
click at [447, 461] on link "Learn More" at bounding box center [436, 478] width 141 height 35
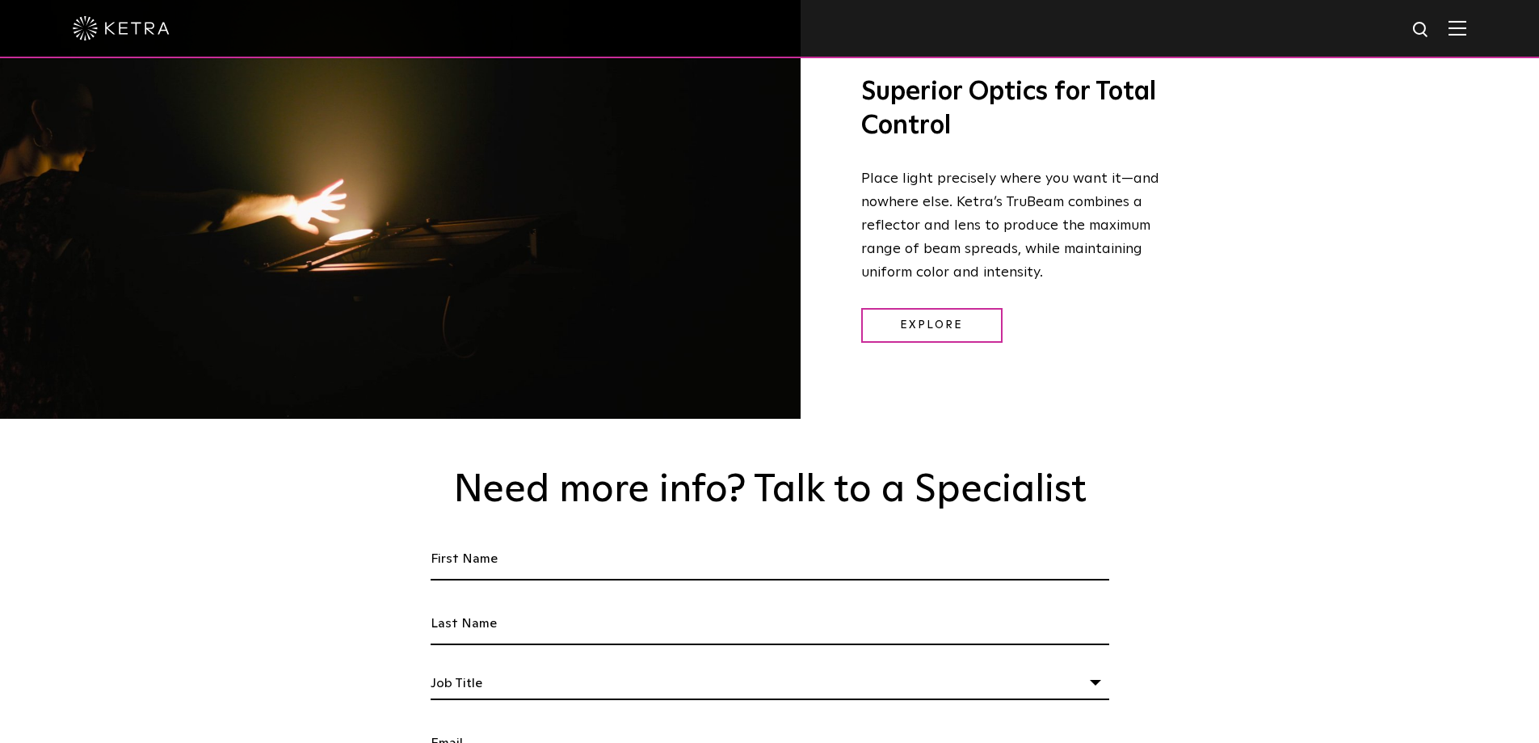
scroll to position [2263, 0]
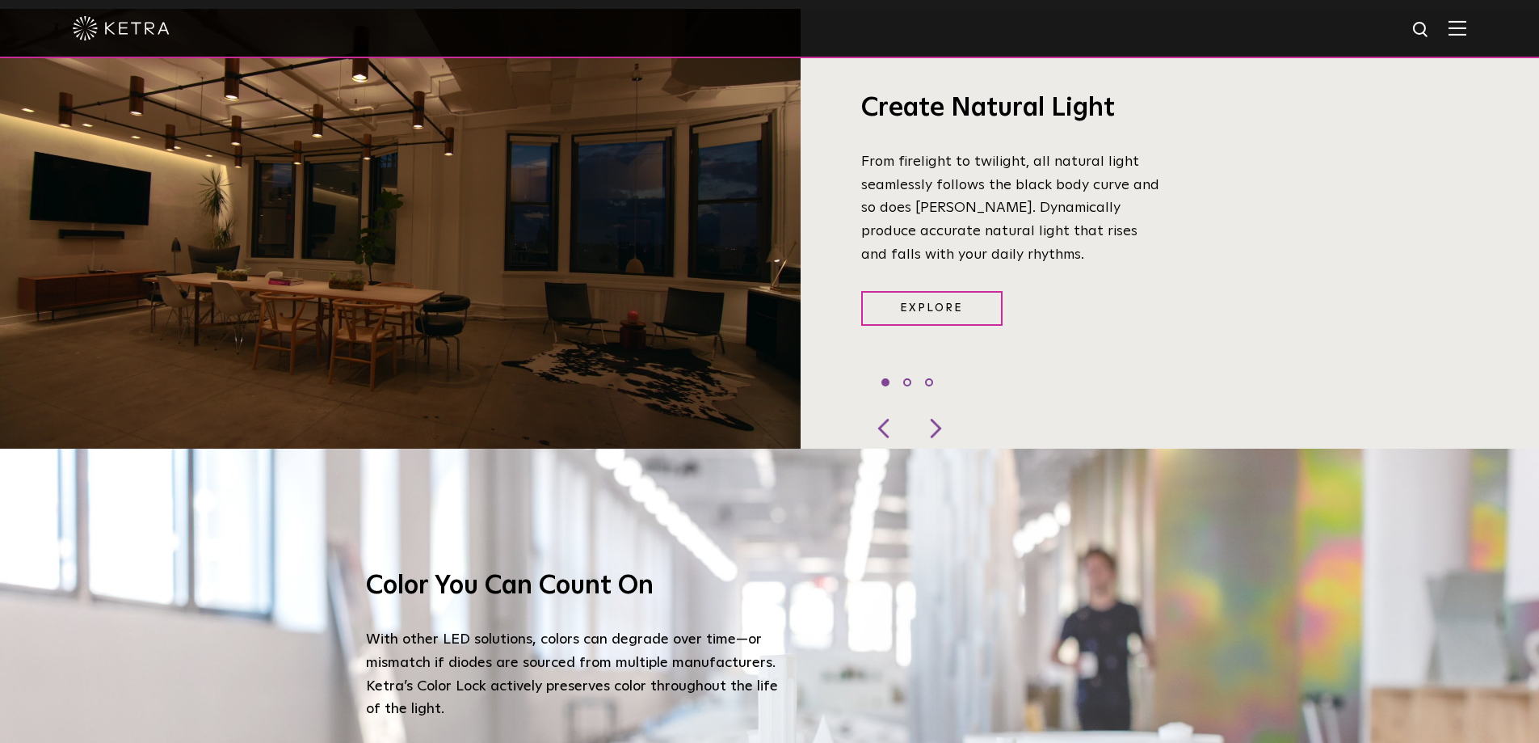
scroll to position [1291, 0]
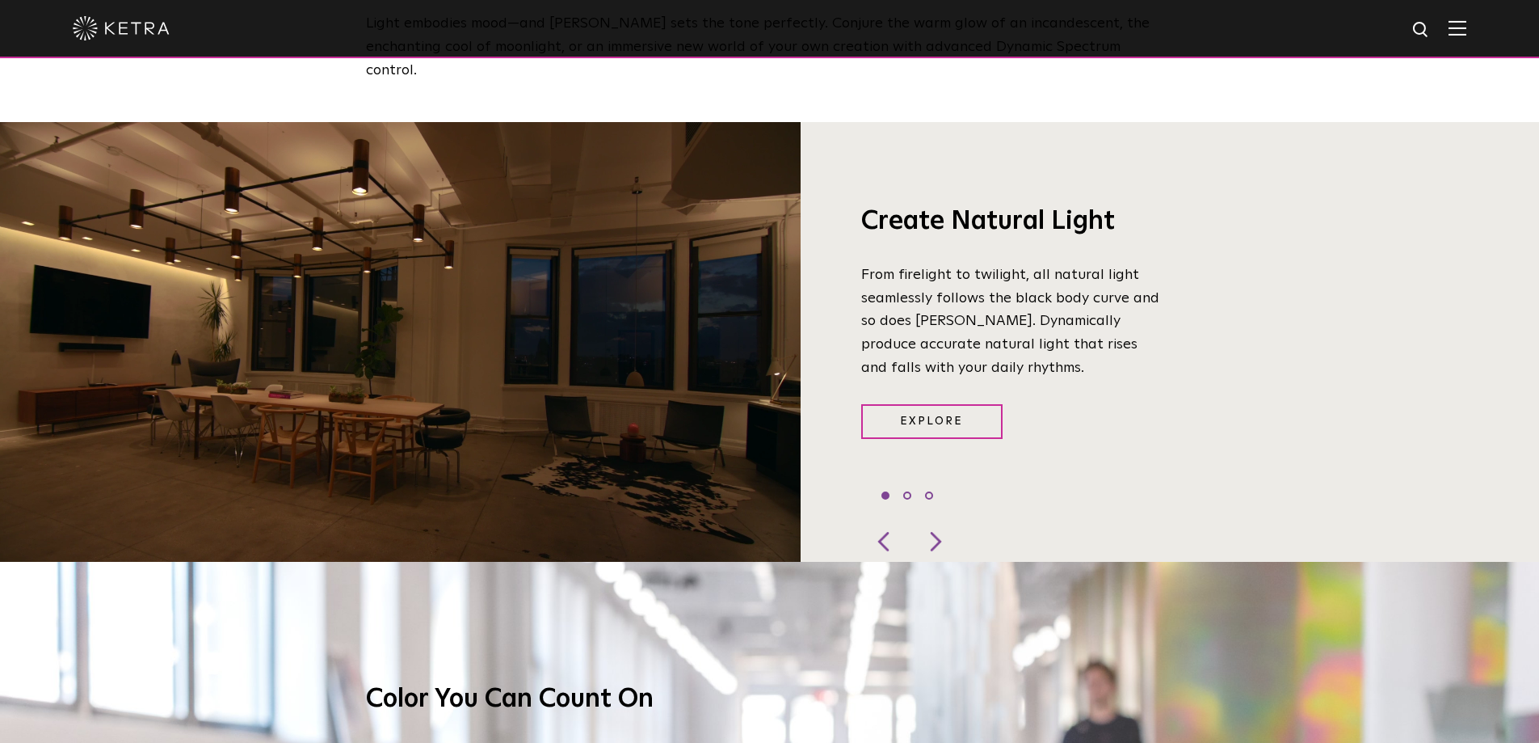
click at [1464, 32] on img at bounding box center [1458, 27] width 18 height 15
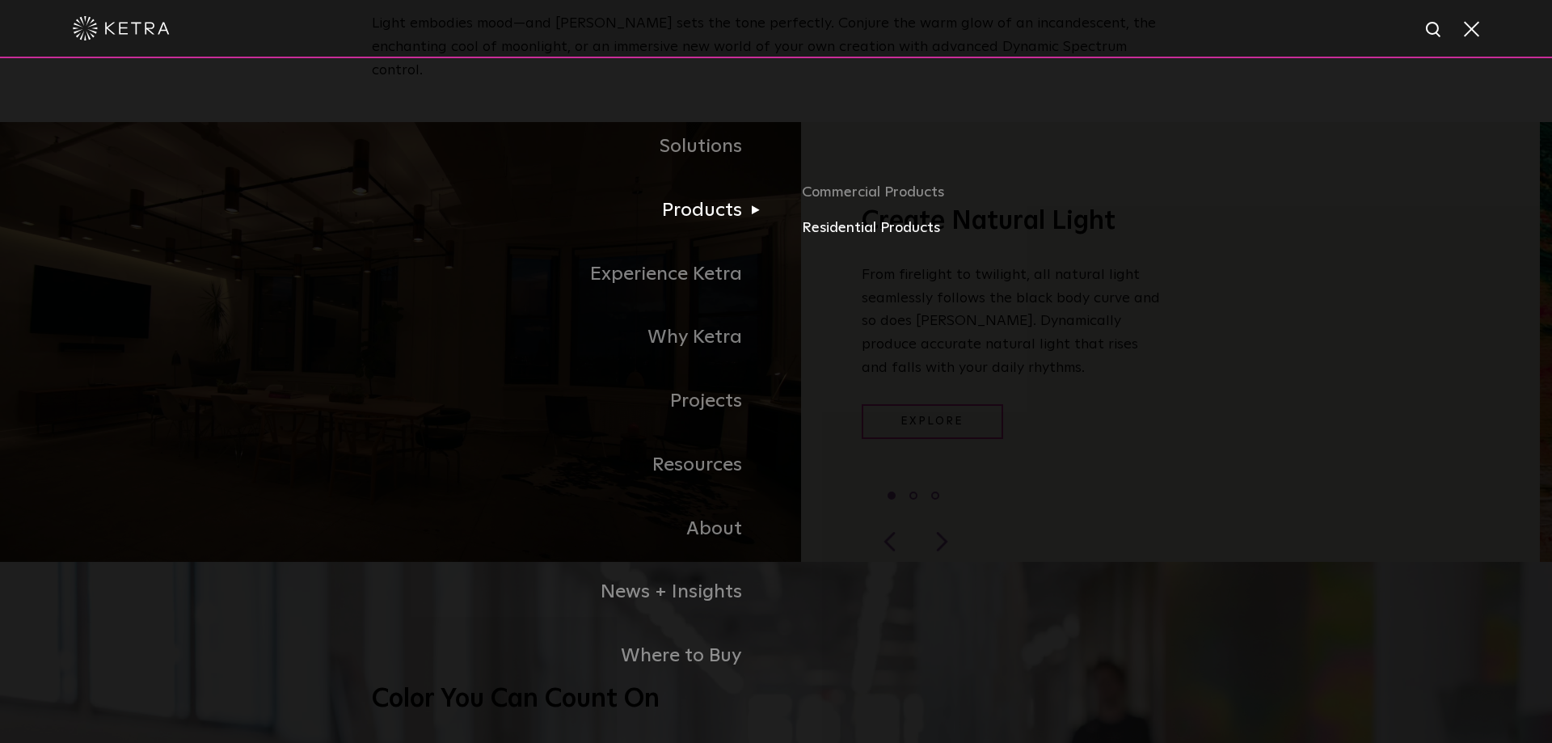
click at [848, 228] on link "Residential Products" at bounding box center [991, 228] width 378 height 23
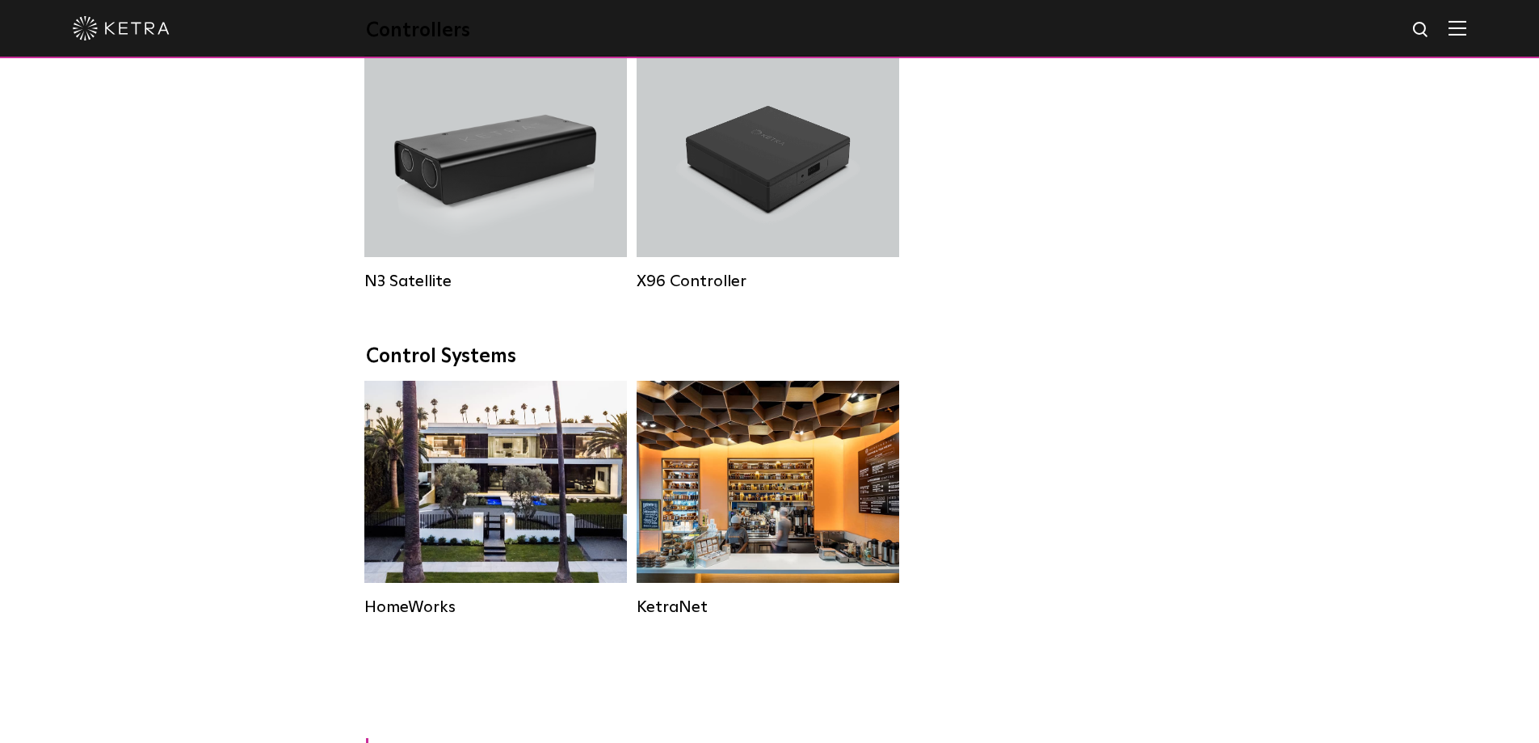
scroll to position [1859, 0]
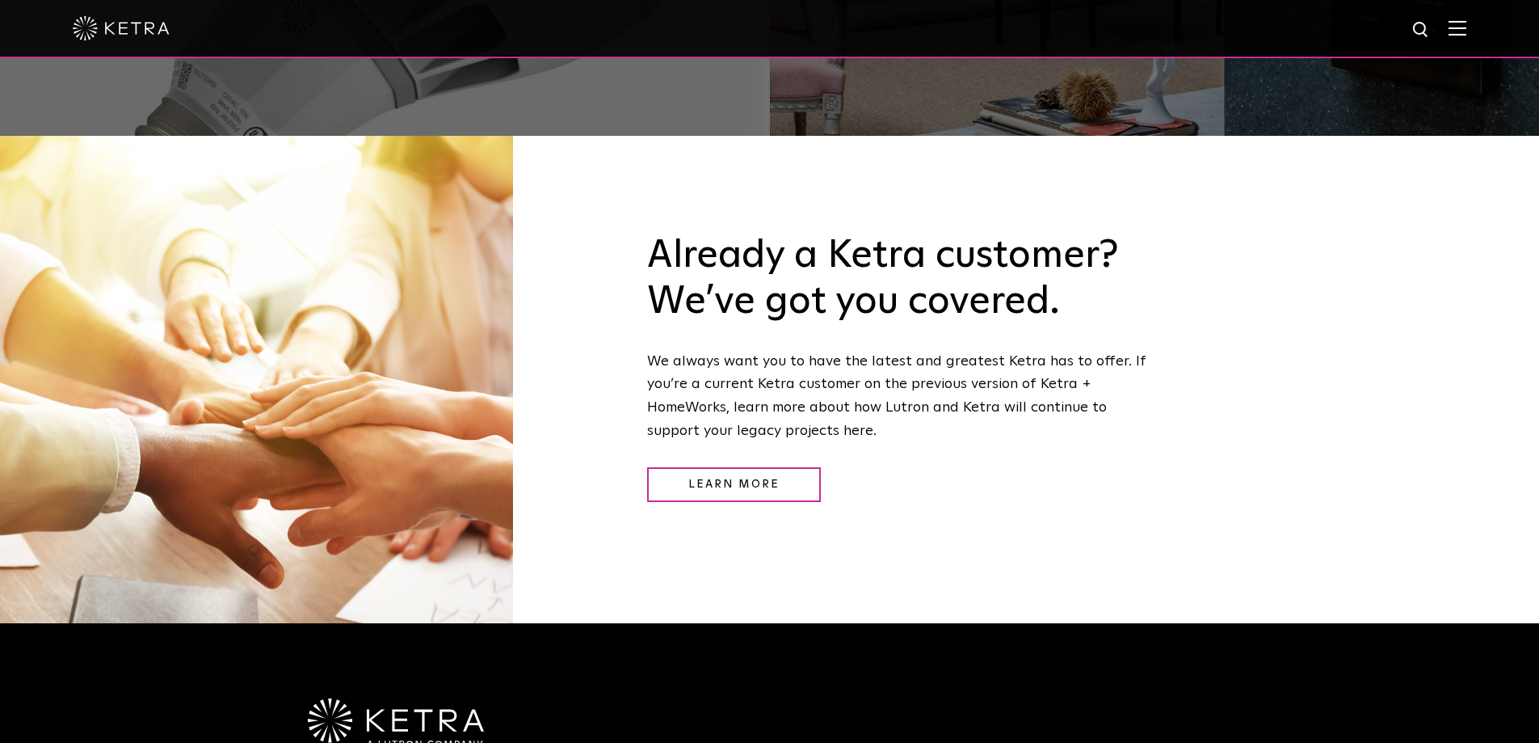
scroll to position [1979, 0]
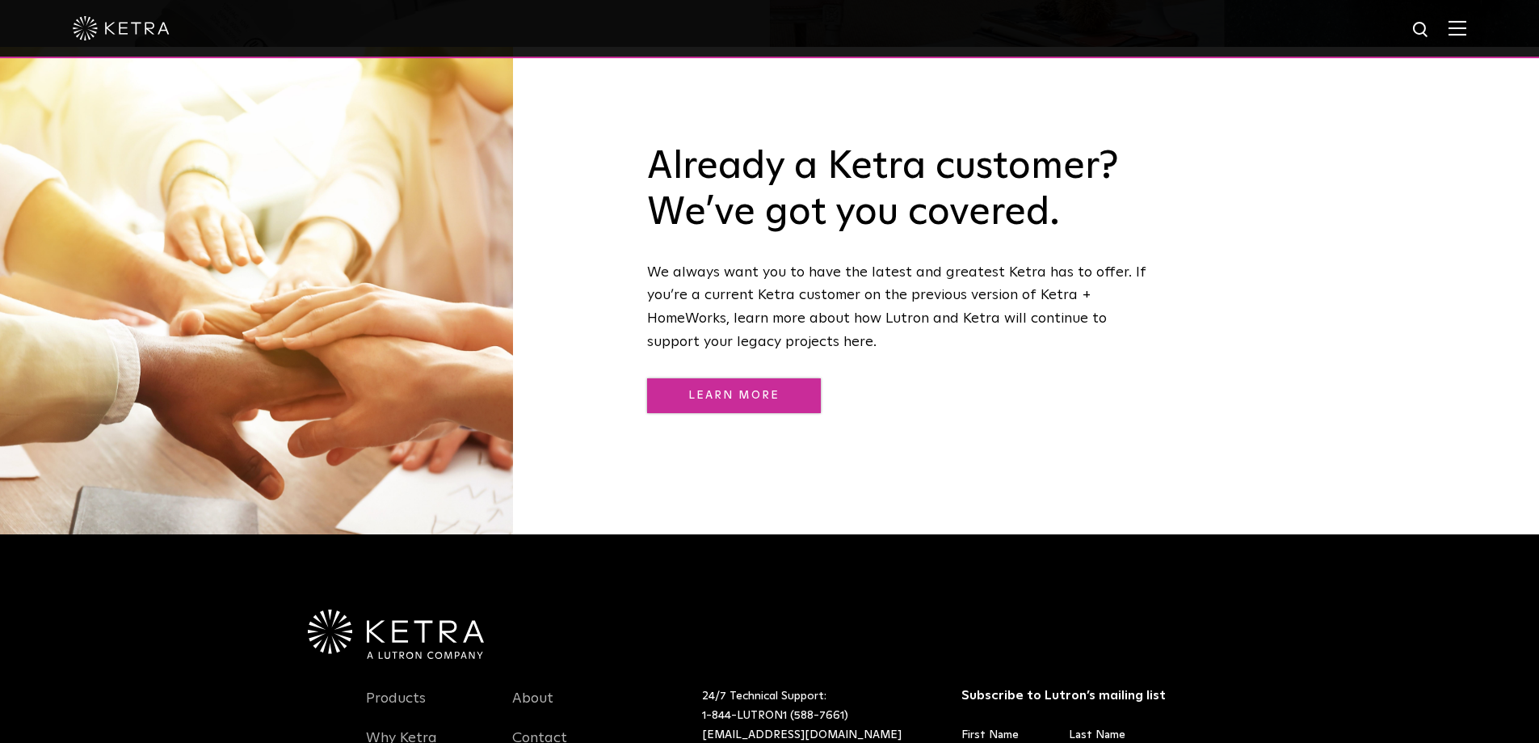
click at [746, 378] on link "Learn More" at bounding box center [734, 395] width 174 height 35
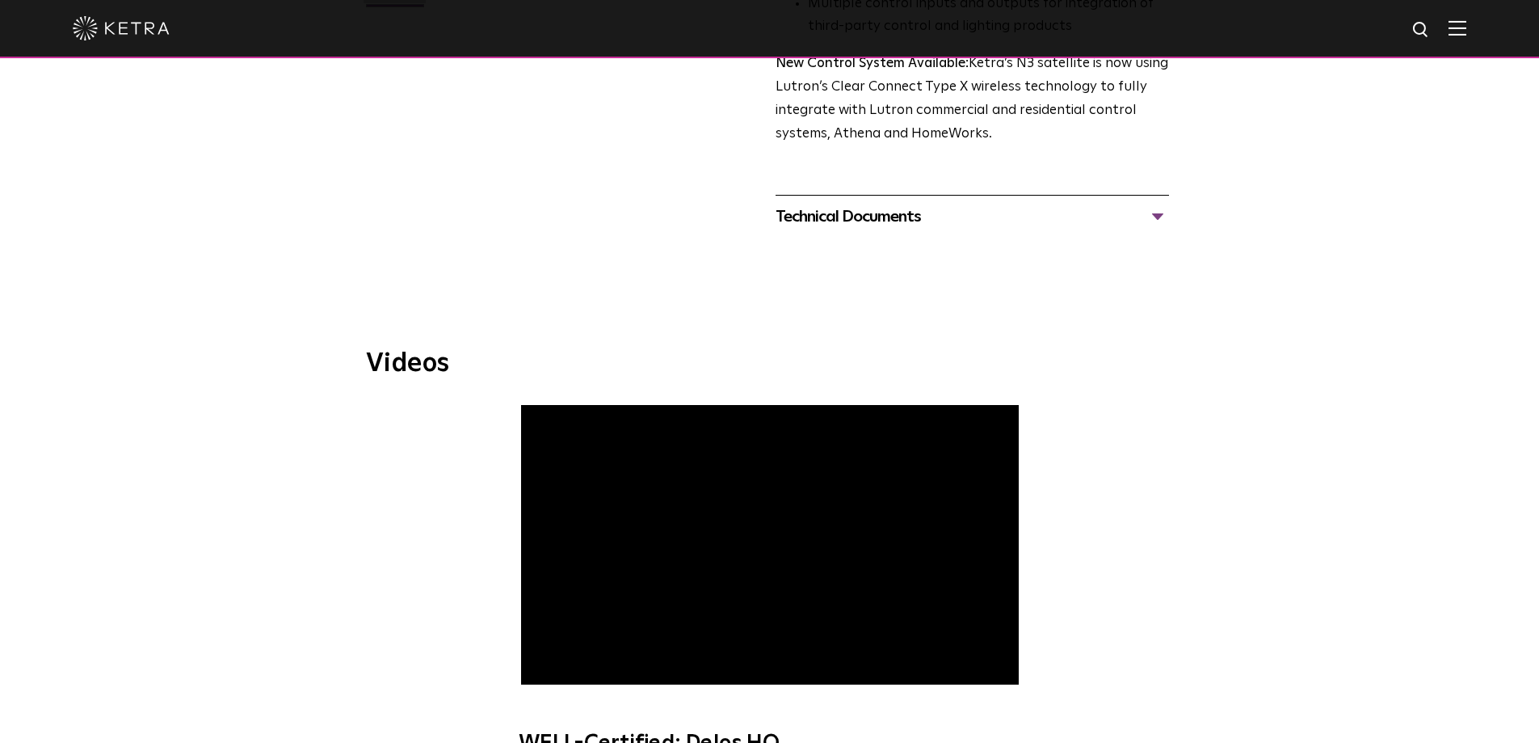
scroll to position [323, 0]
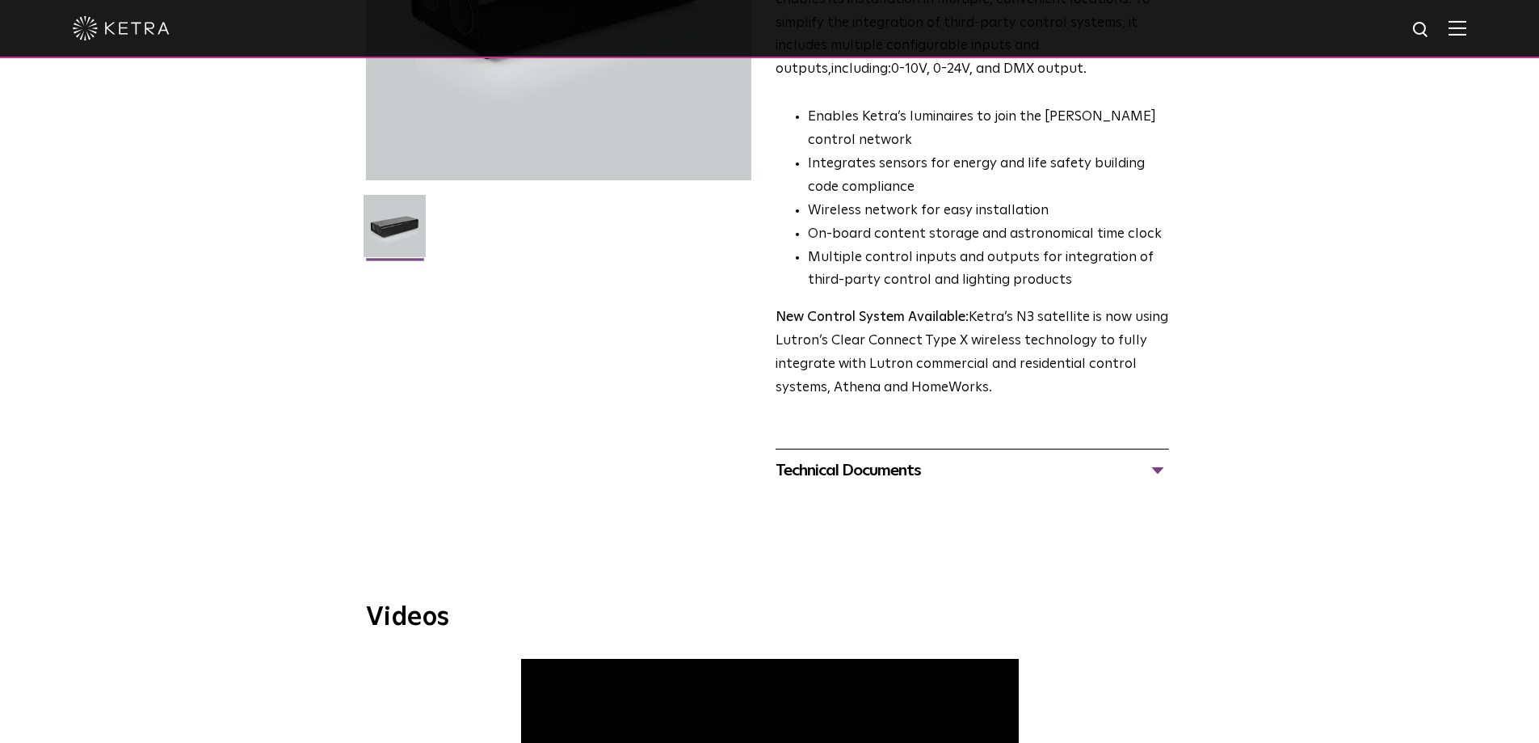
click at [1155, 470] on div "Technical Documents" at bounding box center [973, 470] width 394 height 26
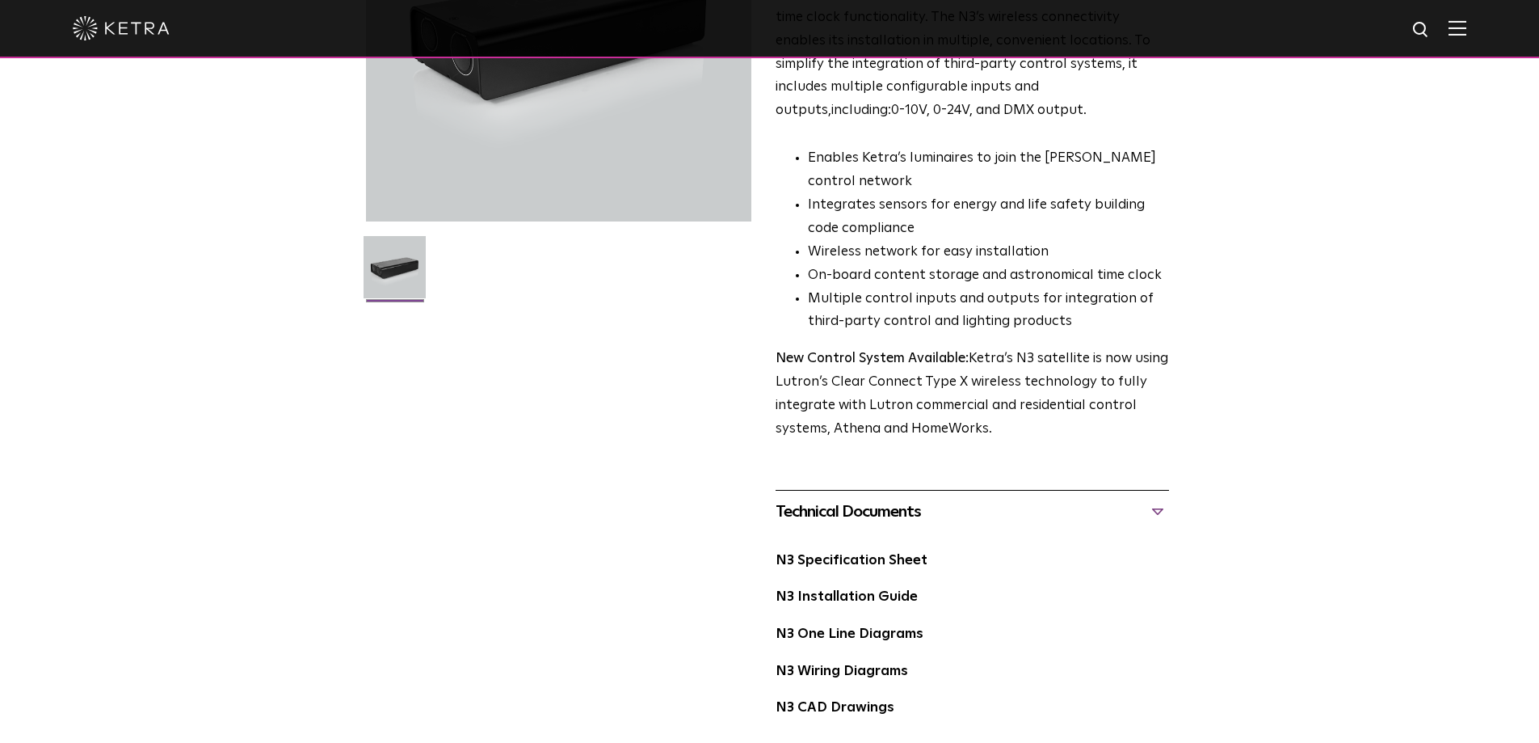
scroll to position [0, 0]
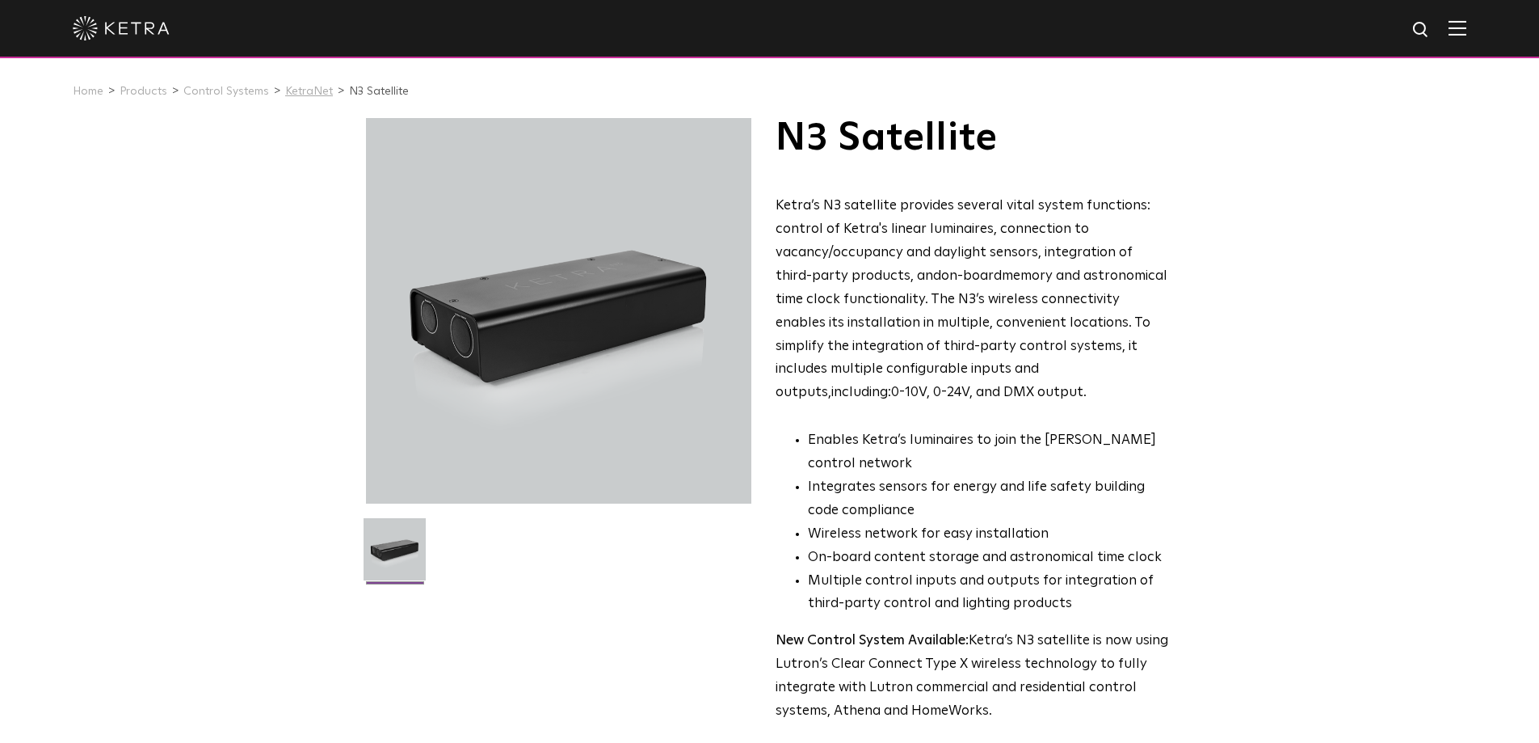
click at [297, 93] on link "KetraNet" at bounding box center [309, 91] width 48 height 11
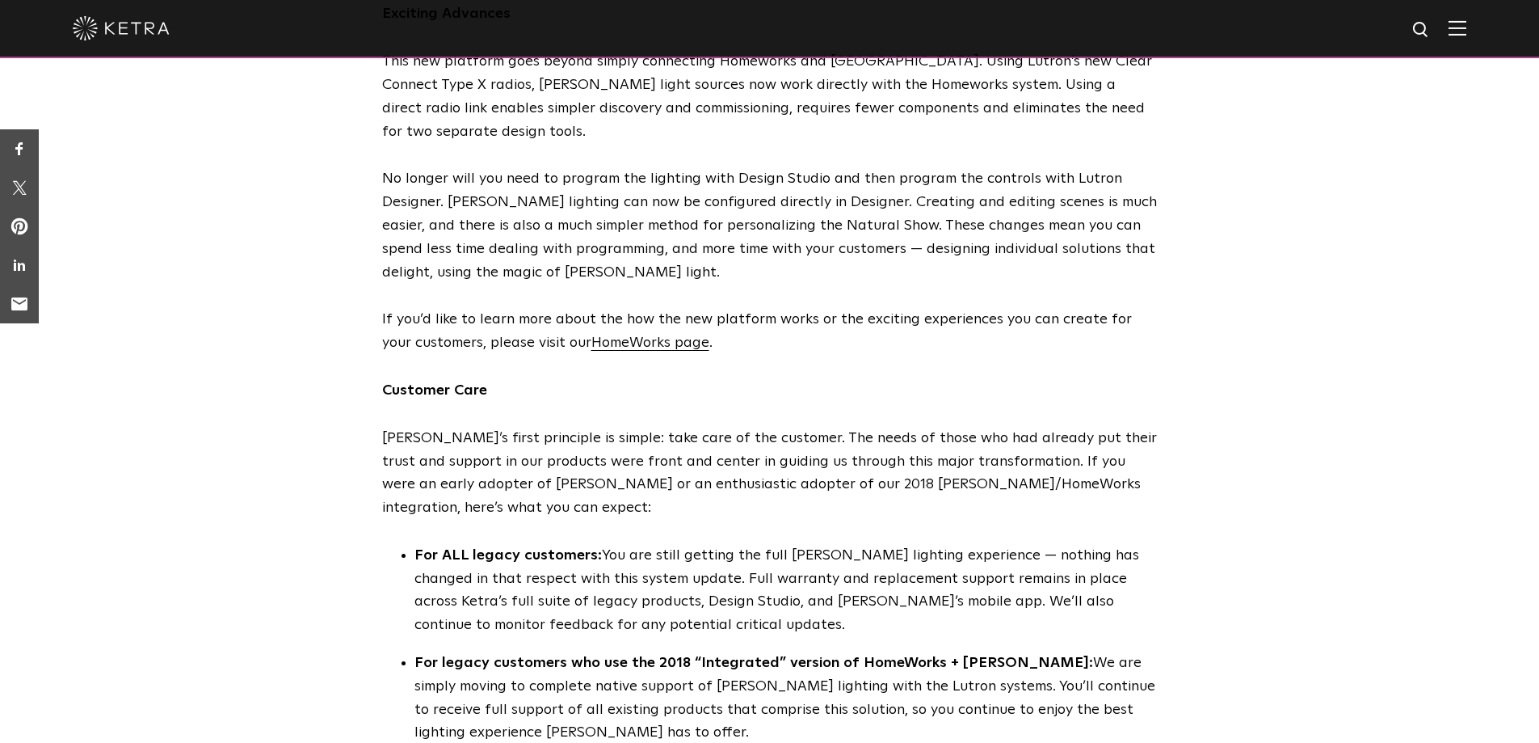
scroll to position [646, 0]
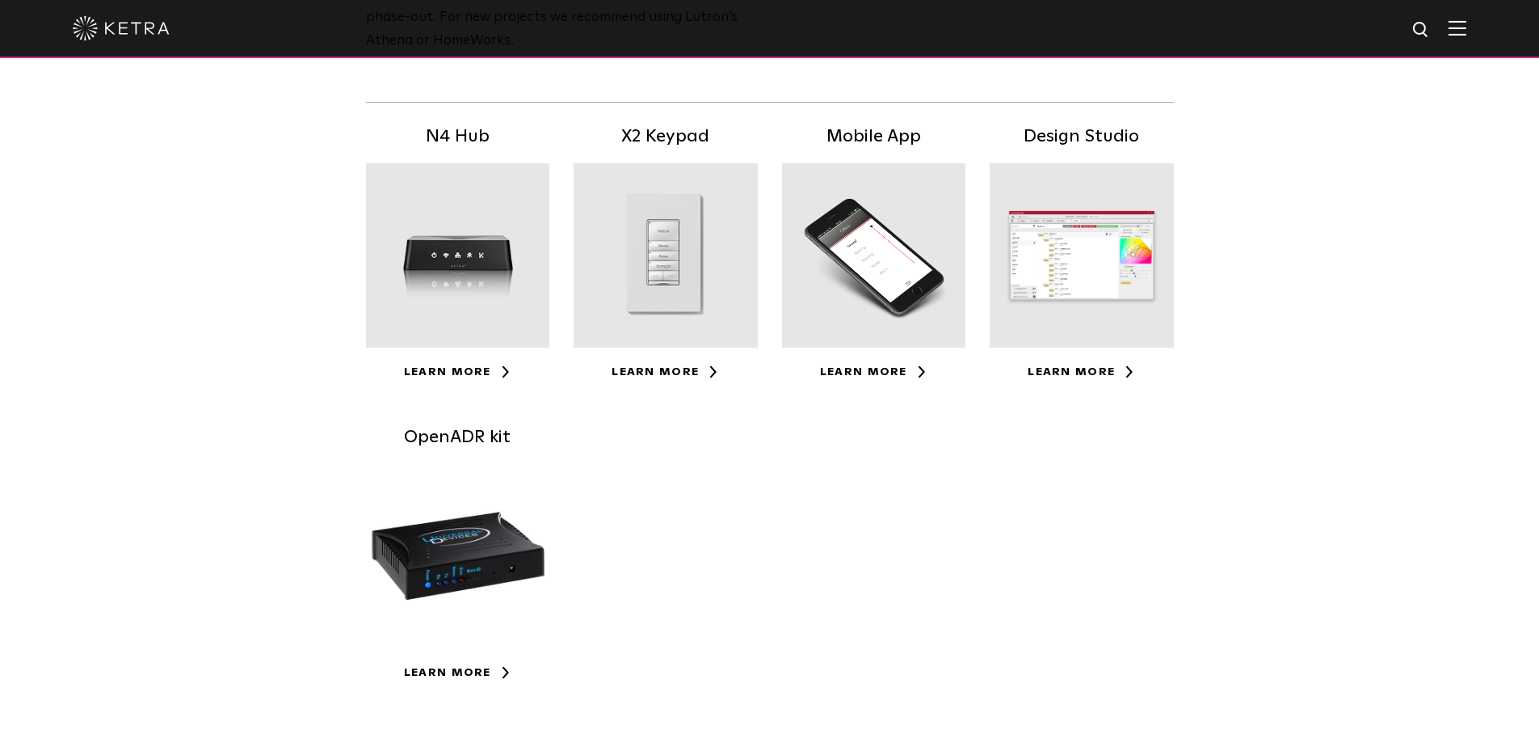
scroll to position [304, 0]
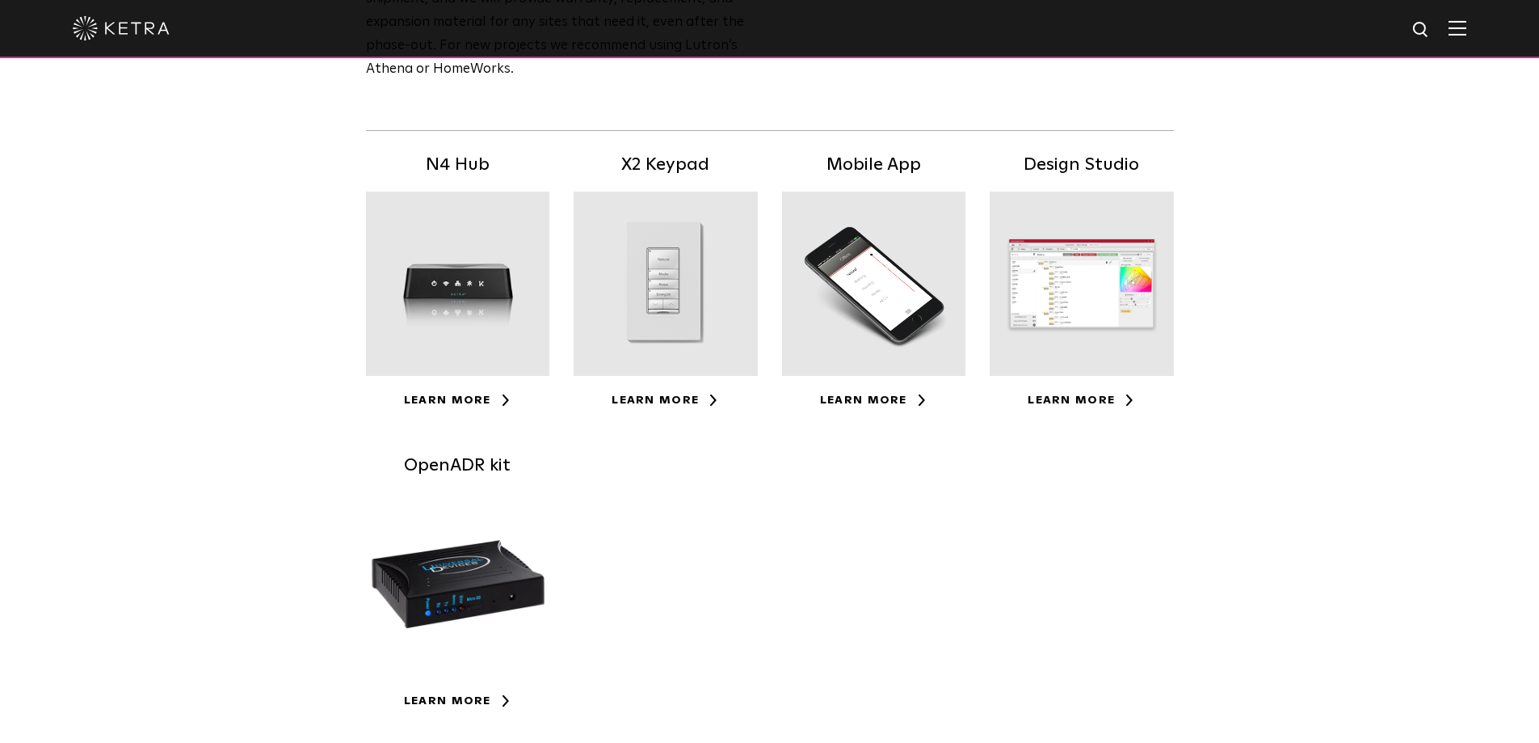
drag, startPoint x: 455, startPoint y: 406, endPoint x: 741, endPoint y: 488, distance: 297.7
click at [455, 406] on link "Learn More" at bounding box center [457, 399] width 107 height 11
click at [434, 398] on link "Learn More" at bounding box center [457, 399] width 107 height 11
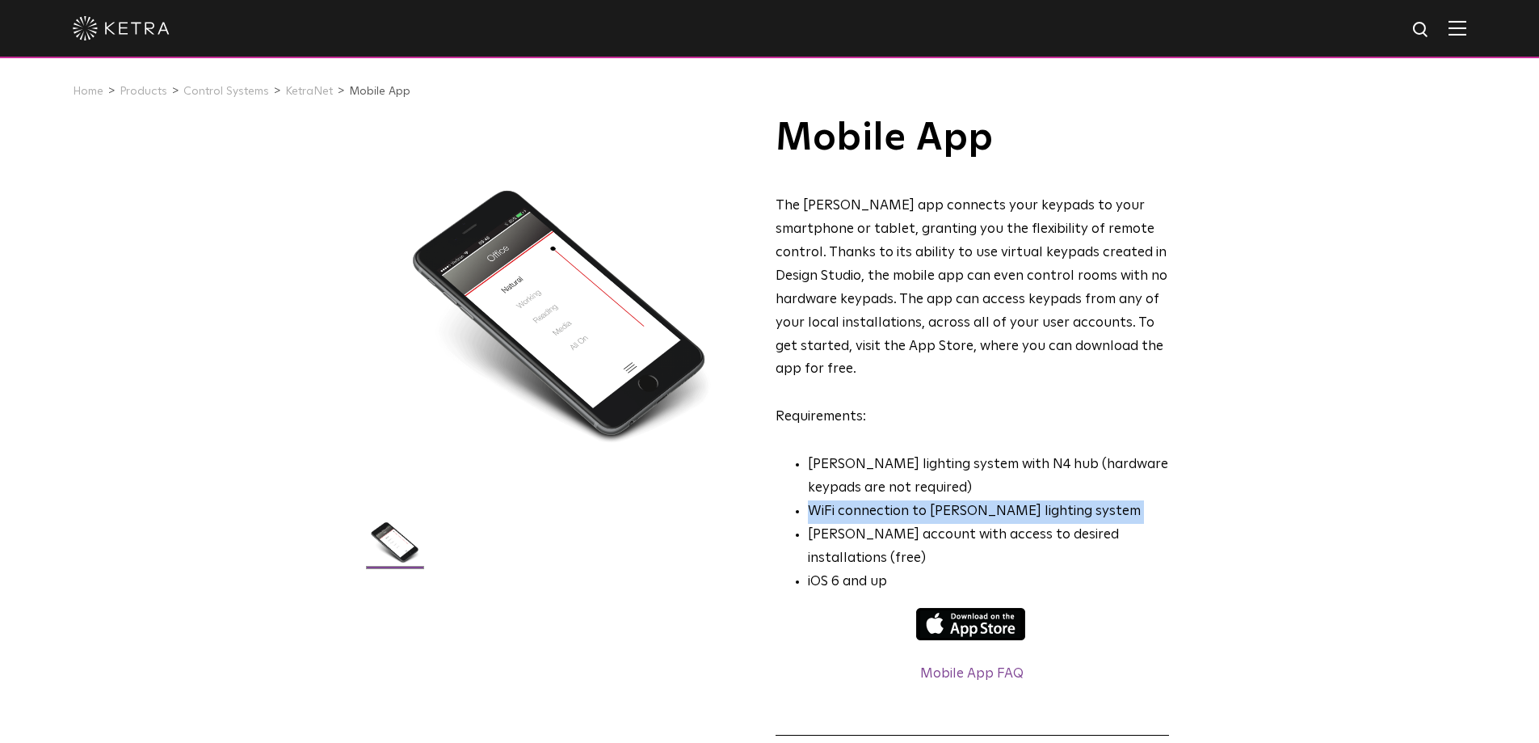
drag, startPoint x: 802, startPoint y: 516, endPoint x: 811, endPoint y: 495, distance: 22.4
click at [808, 494] on ul "Ketra lighting system with N4 hub (hardware keypads are not required) WiFi conn…" at bounding box center [973, 523] width 394 height 140
click at [955, 500] on li "WiFi connection to Ketra lighting system" at bounding box center [988, 511] width 361 height 23
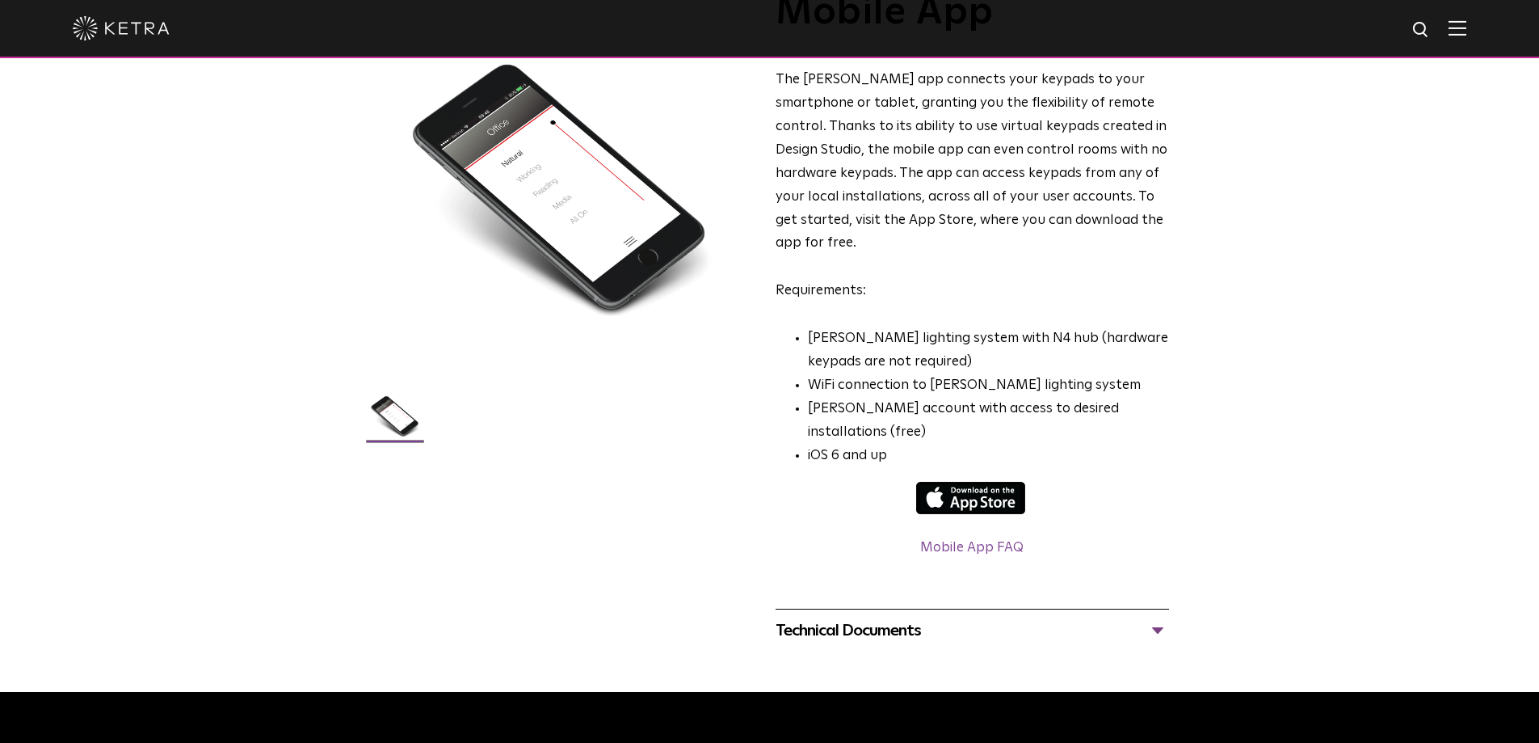
scroll to position [162, 0]
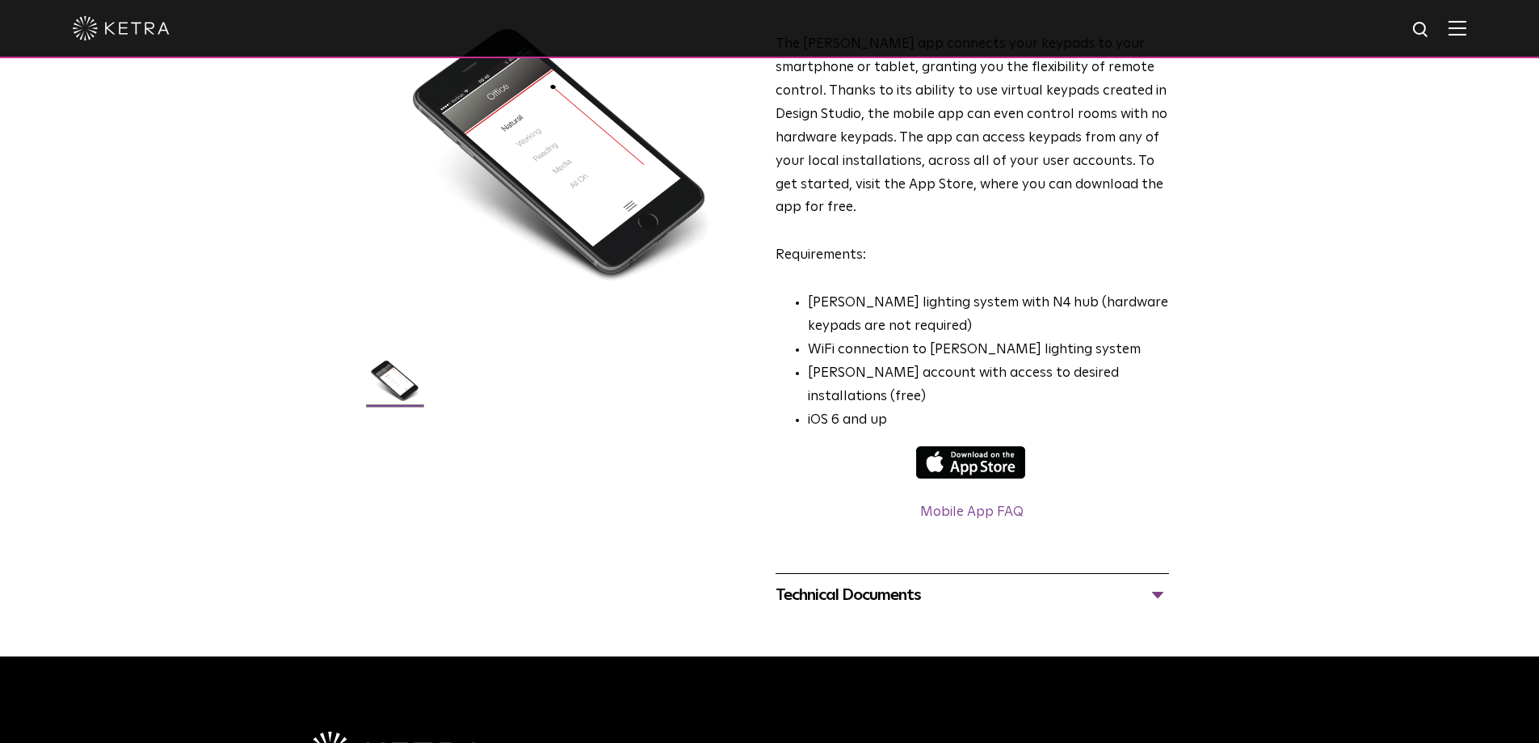
click at [1156, 582] on div "Technical Documents" at bounding box center [973, 595] width 394 height 26
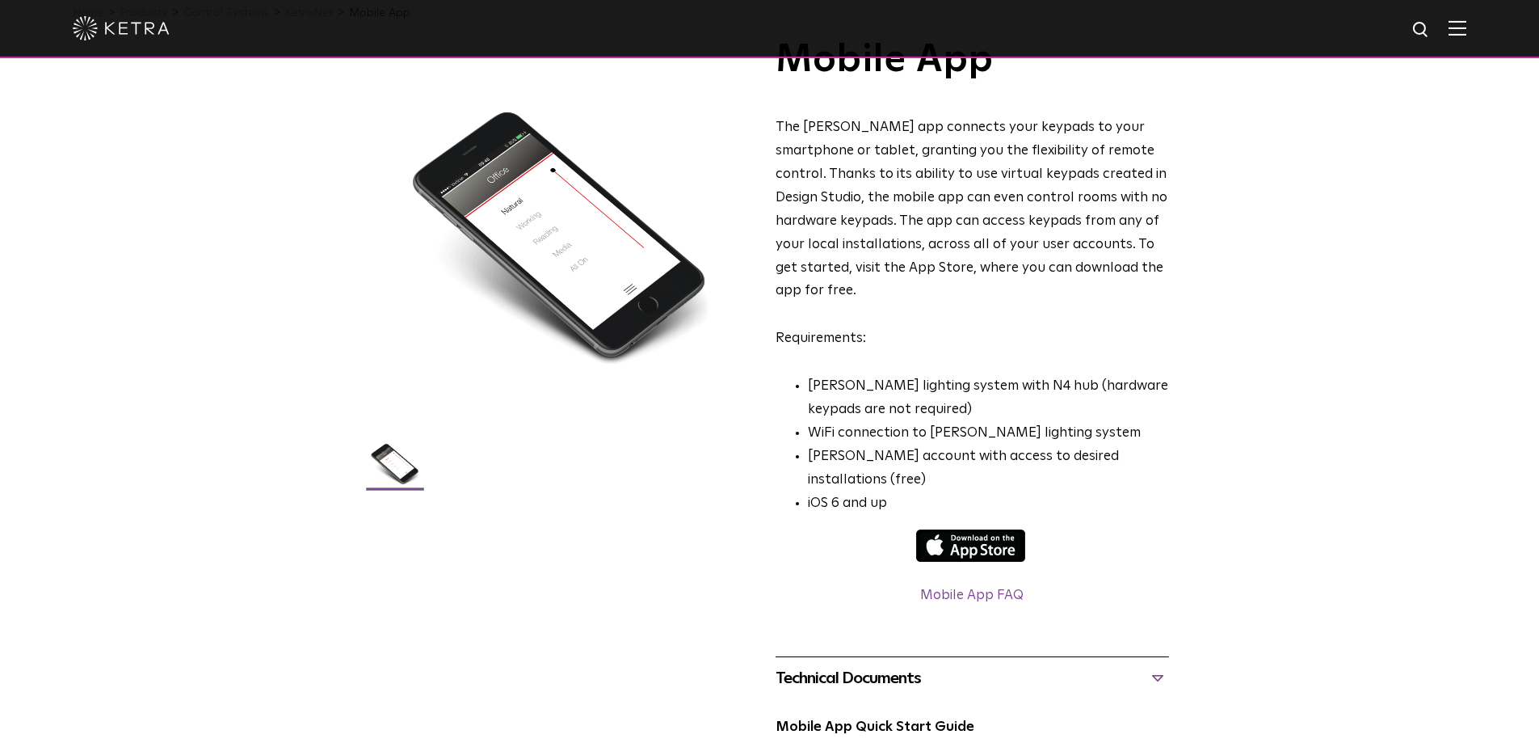
scroll to position [0, 0]
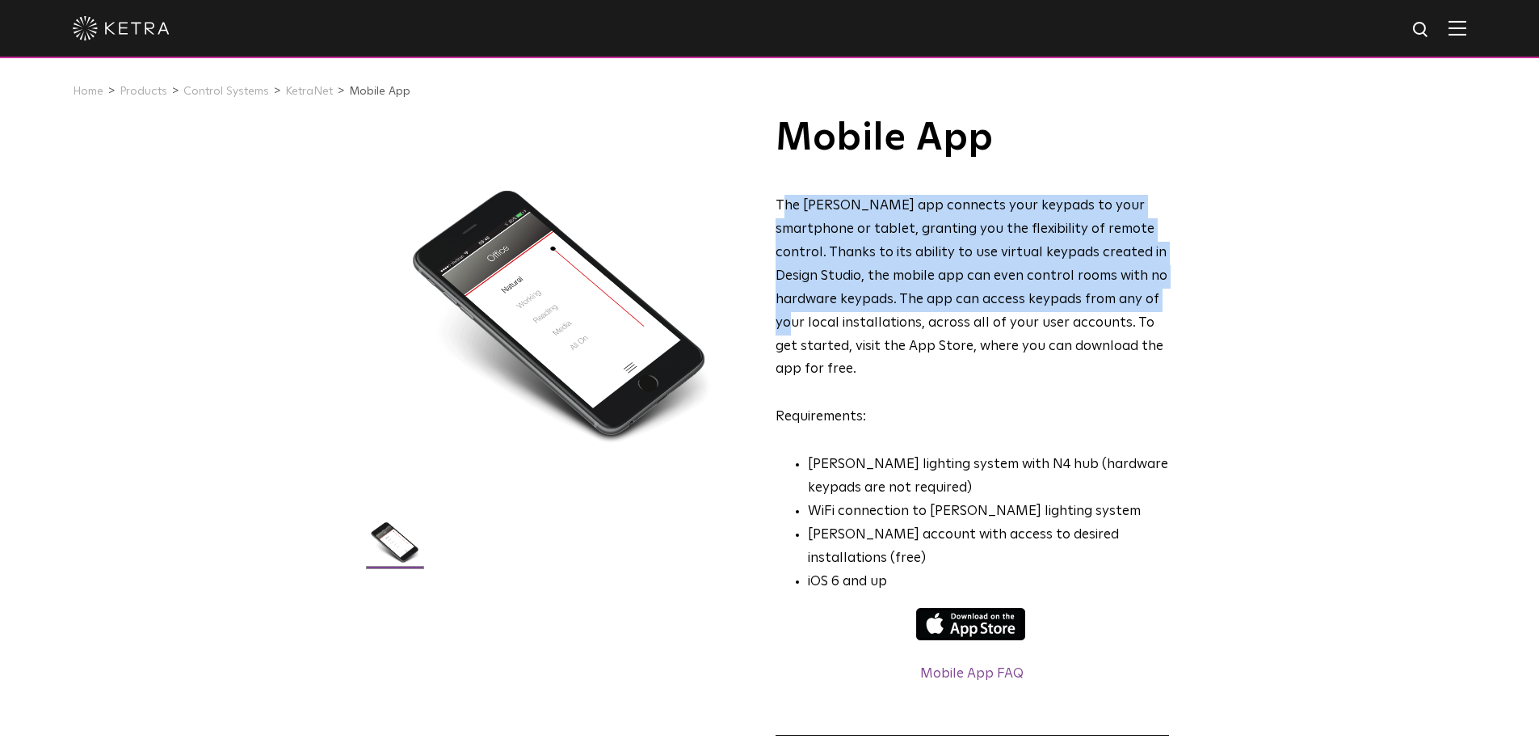
drag, startPoint x: 780, startPoint y: 211, endPoint x: 1148, endPoint y: 303, distance: 379.8
click at [1147, 304] on p "The Ketra app connects your keypads to your smartphone or tablet, granting you …" at bounding box center [973, 288] width 394 height 187
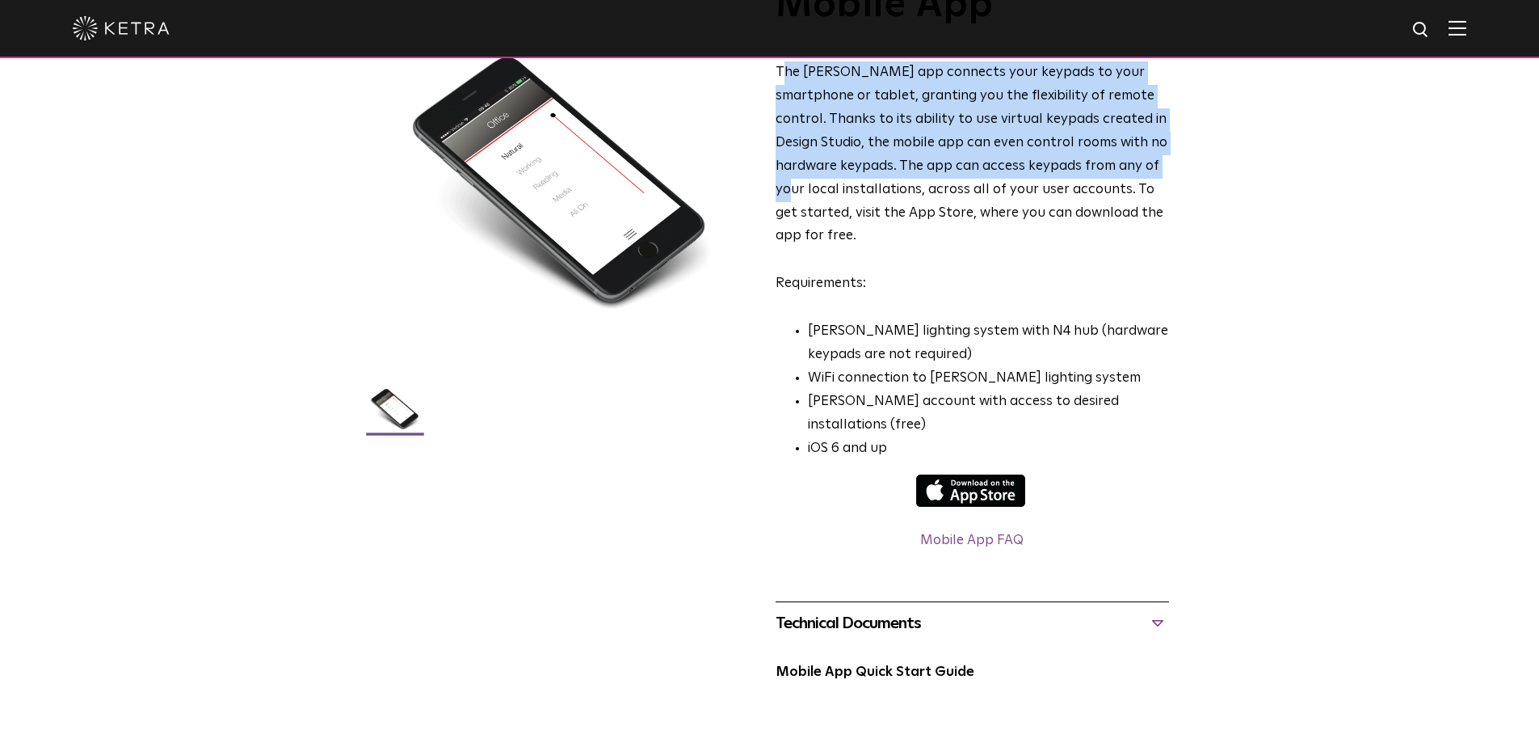
scroll to position [162, 0]
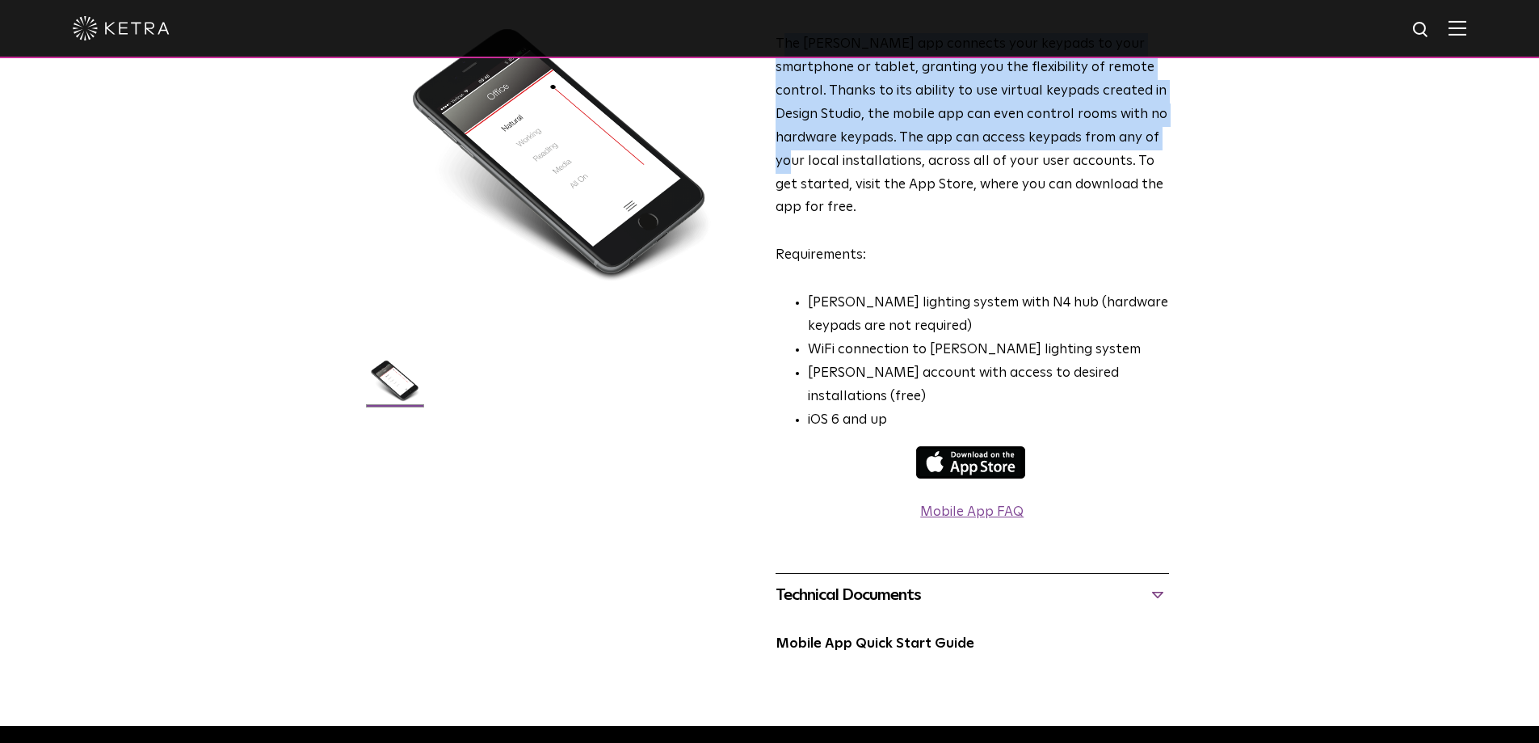
click at [968, 505] on link "Mobile App FAQ" at bounding box center [971, 512] width 103 height 14
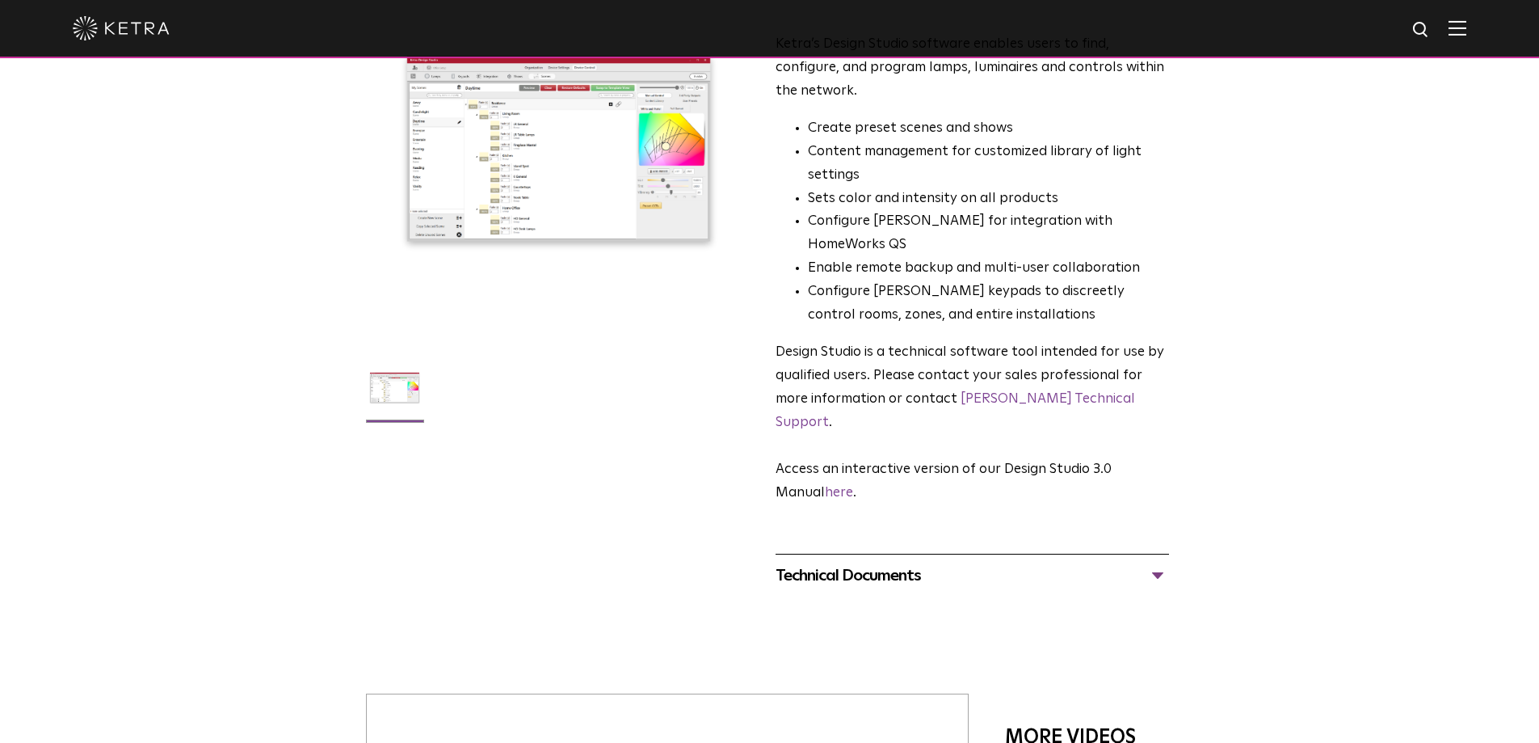
click at [1159, 562] on div "Technical Documents" at bounding box center [973, 575] width 394 height 26
click at [844, 486] on link "here" at bounding box center [839, 493] width 28 height 14
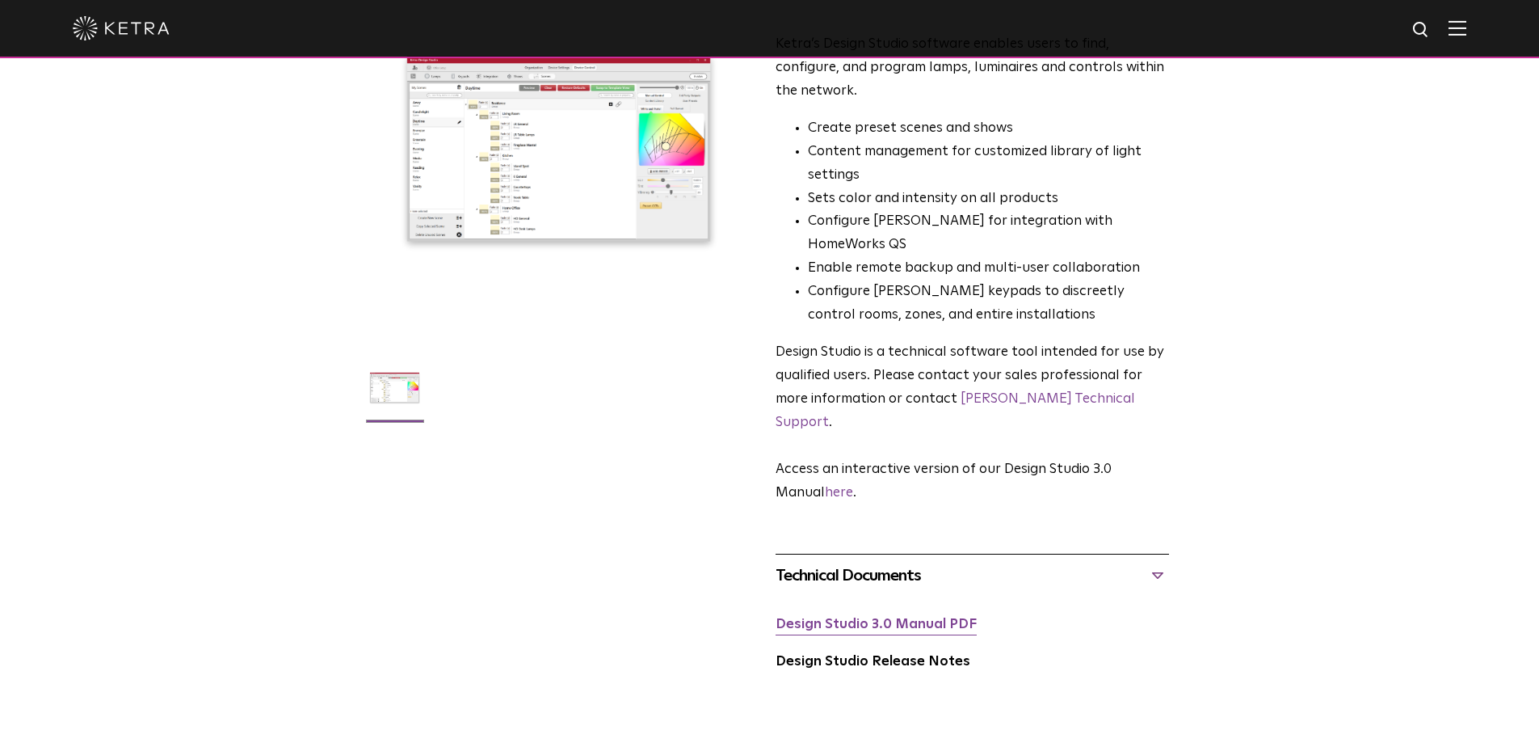
click at [901, 617] on link "Design Studio 3.0 Manual PDF" at bounding box center [876, 624] width 201 height 14
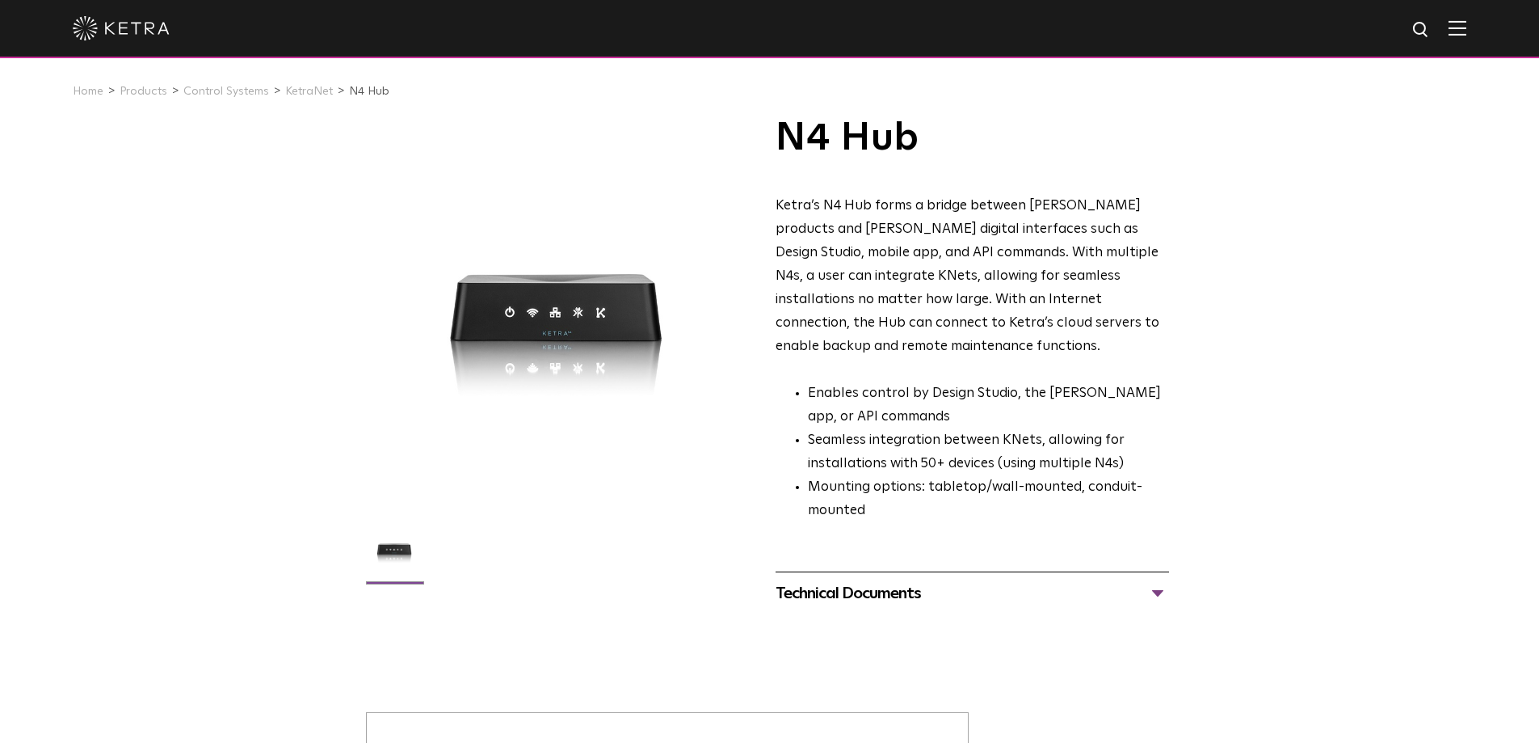
click at [1164, 580] on div "Technical Documents" at bounding box center [973, 593] width 394 height 26
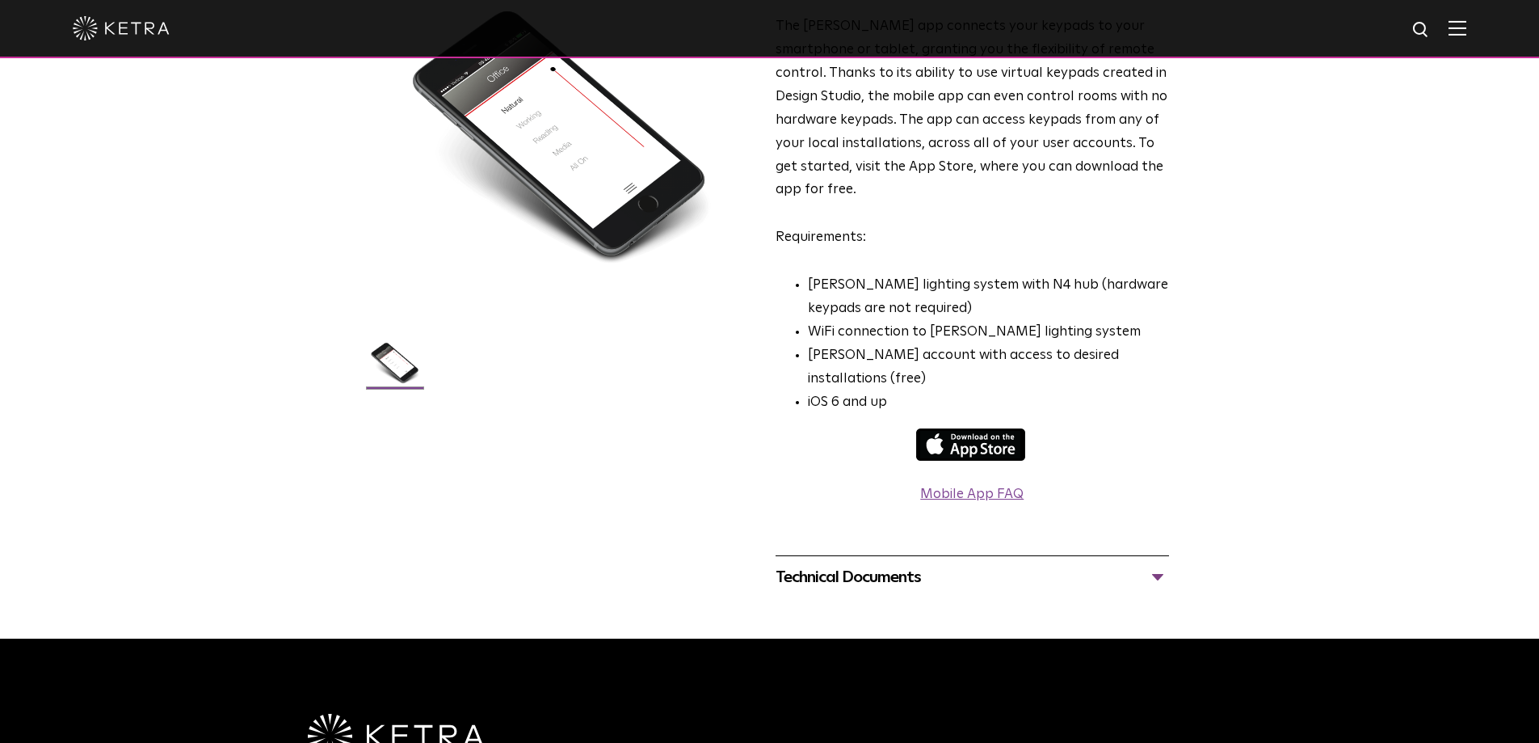
scroll to position [242, 0]
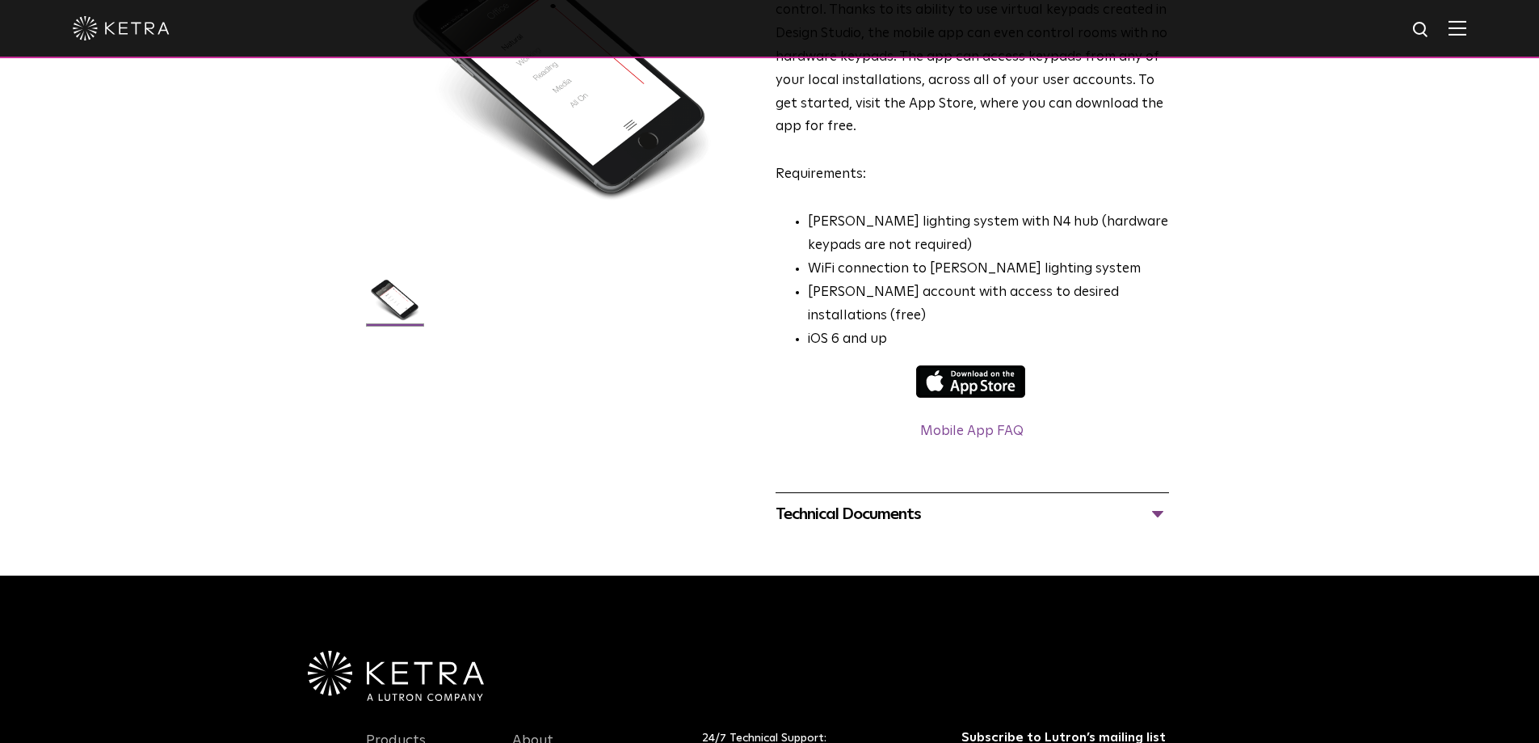
click at [1158, 501] on div "Technical Documents" at bounding box center [973, 514] width 394 height 26
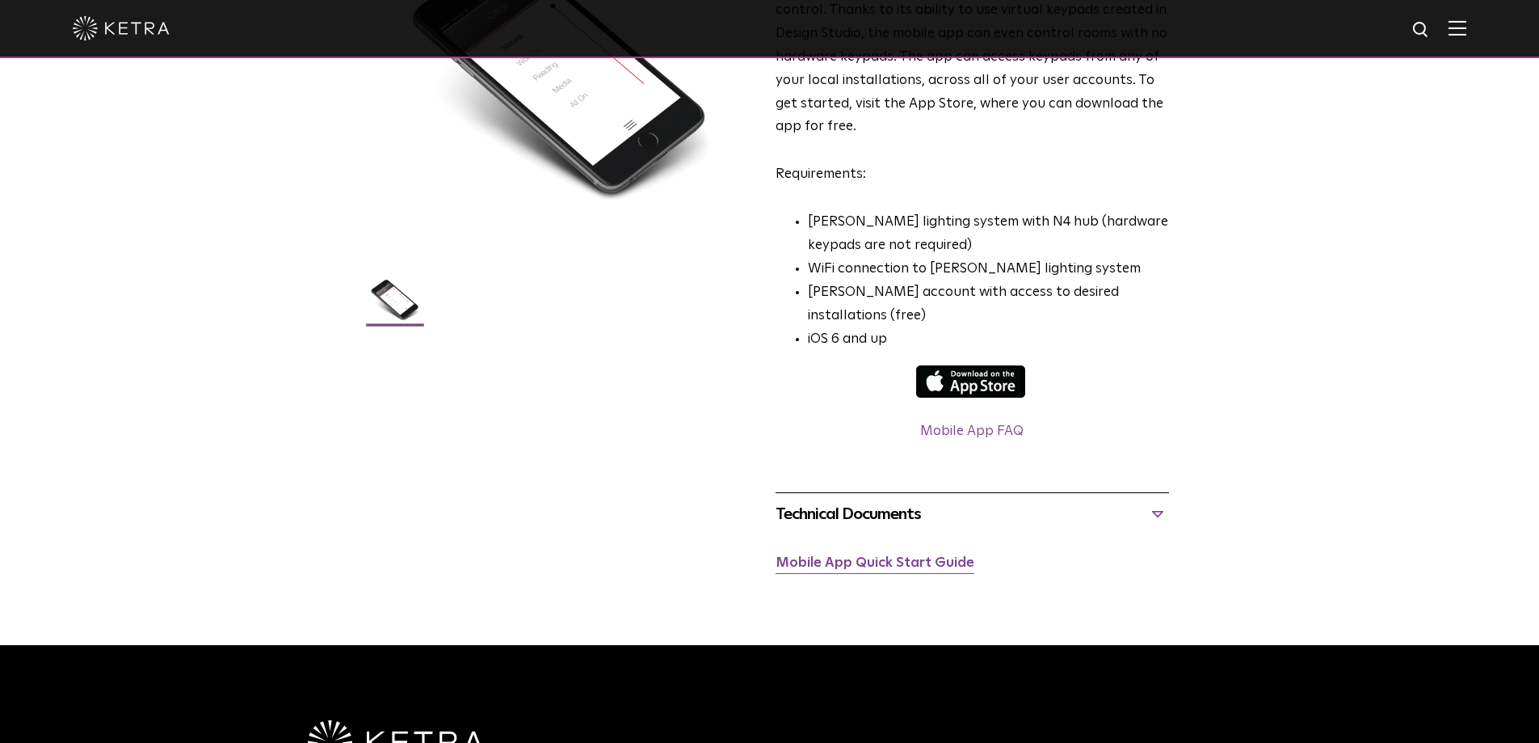
click at [861, 556] on link "Mobile App Quick Start Guide" at bounding box center [875, 563] width 199 height 14
